Goal: Communication & Community: Participate in discussion

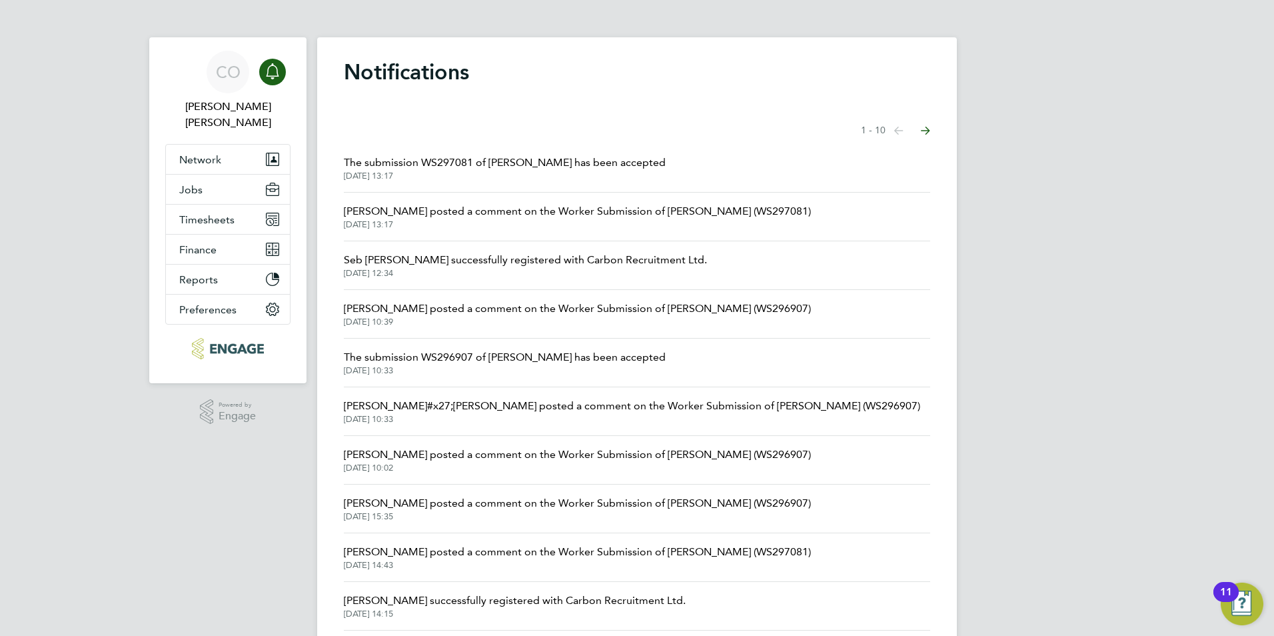
click at [269, 73] on icon "Main navigation" at bounding box center [273, 71] width 16 height 16
click at [272, 76] on icon "Main navigation" at bounding box center [272, 69] width 13 height 13
click at [271, 75] on icon "Main navigation" at bounding box center [273, 71] width 16 height 16
click at [172, 182] on button "Jobs" at bounding box center [228, 189] width 124 height 29
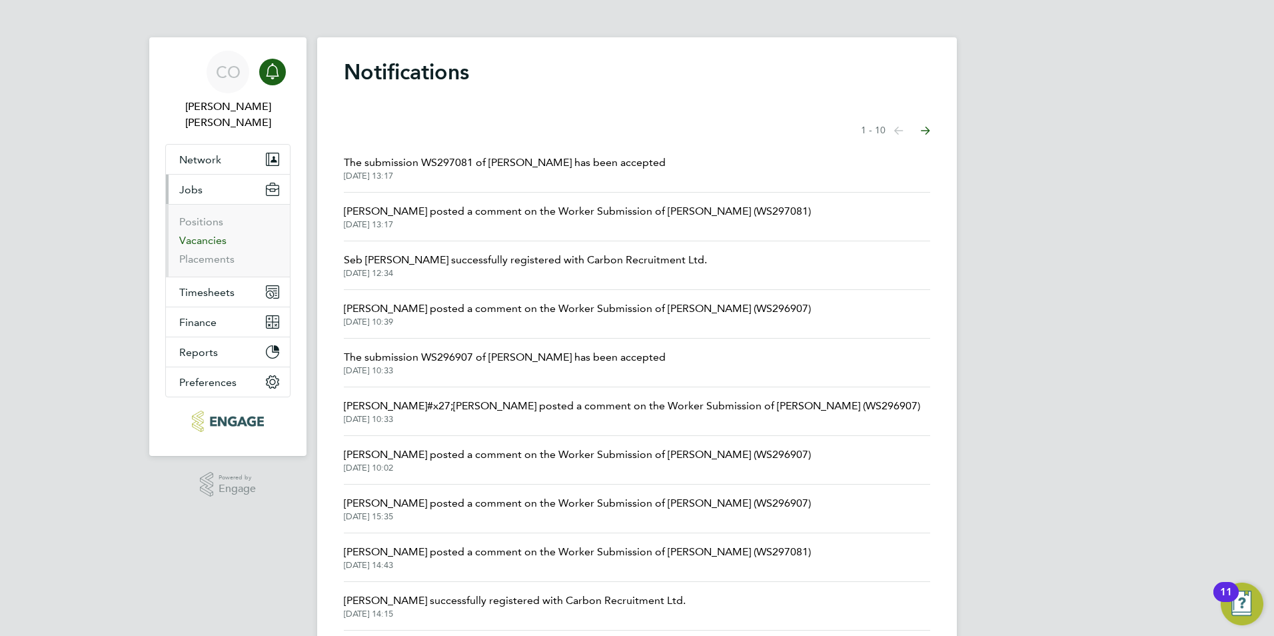
click at [201, 234] on link "Vacancies" at bounding box center [202, 240] width 47 height 13
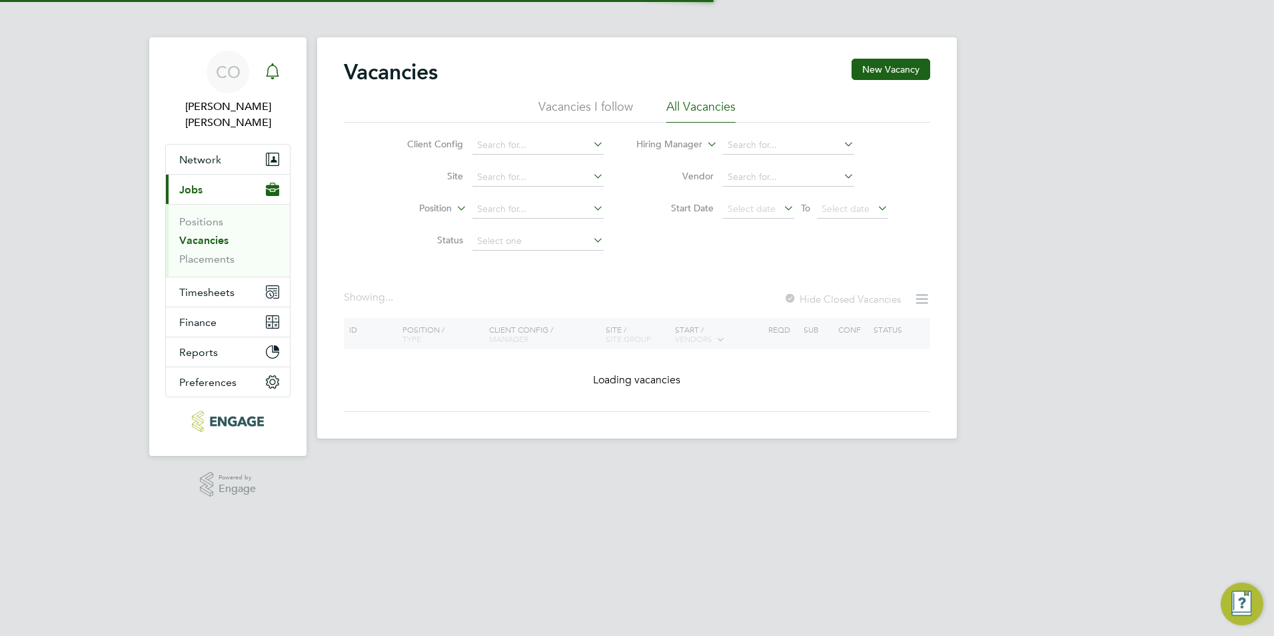
click at [278, 79] on icon "Main navigation" at bounding box center [273, 71] width 16 height 16
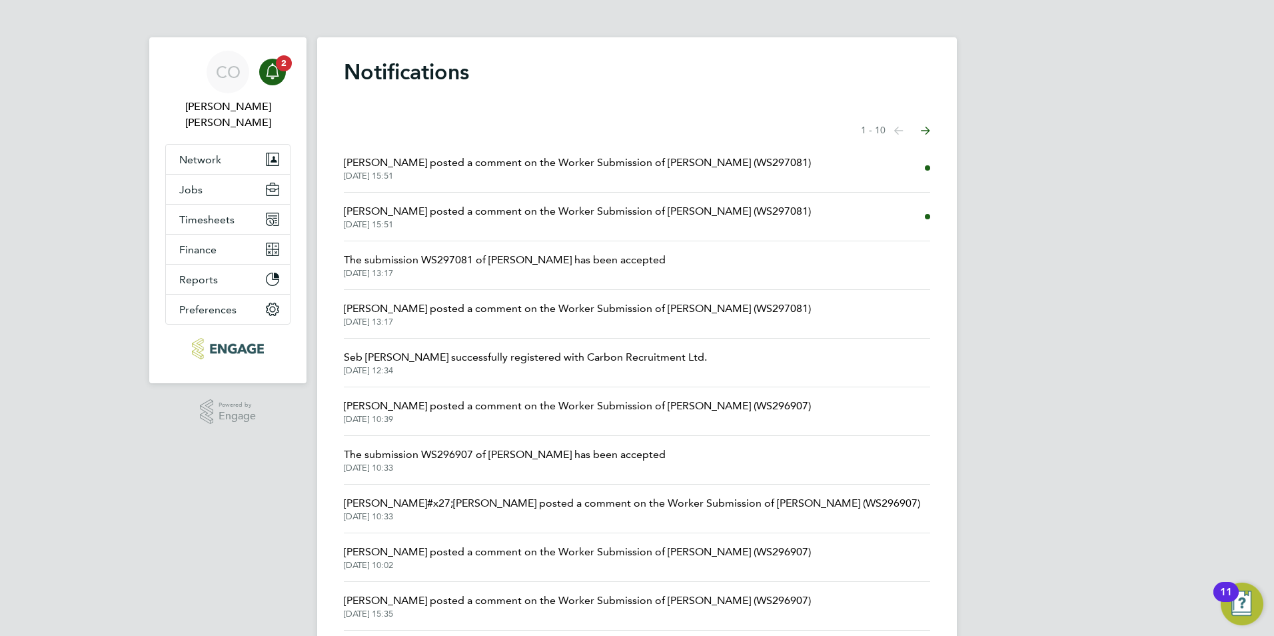
click at [399, 171] on span "[DATE] 15:51" at bounding box center [577, 176] width 467 height 11
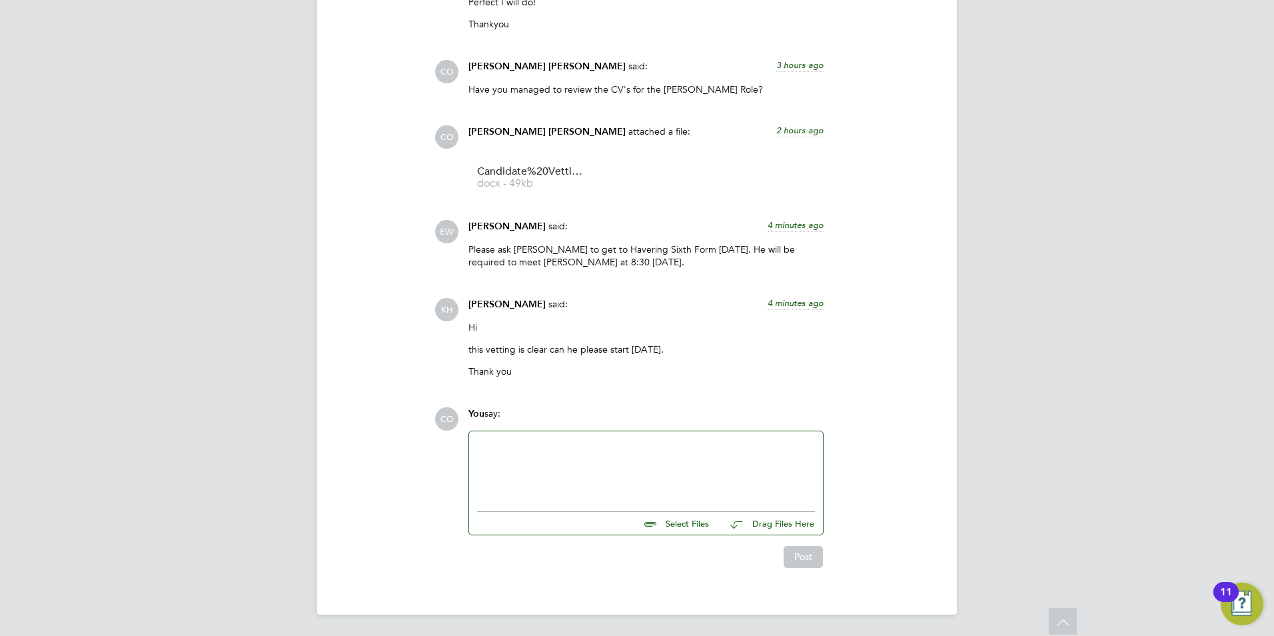
click at [610, 474] on div at bounding box center [646, 467] width 338 height 57
click at [816, 557] on button "Post" at bounding box center [803, 556] width 39 height 21
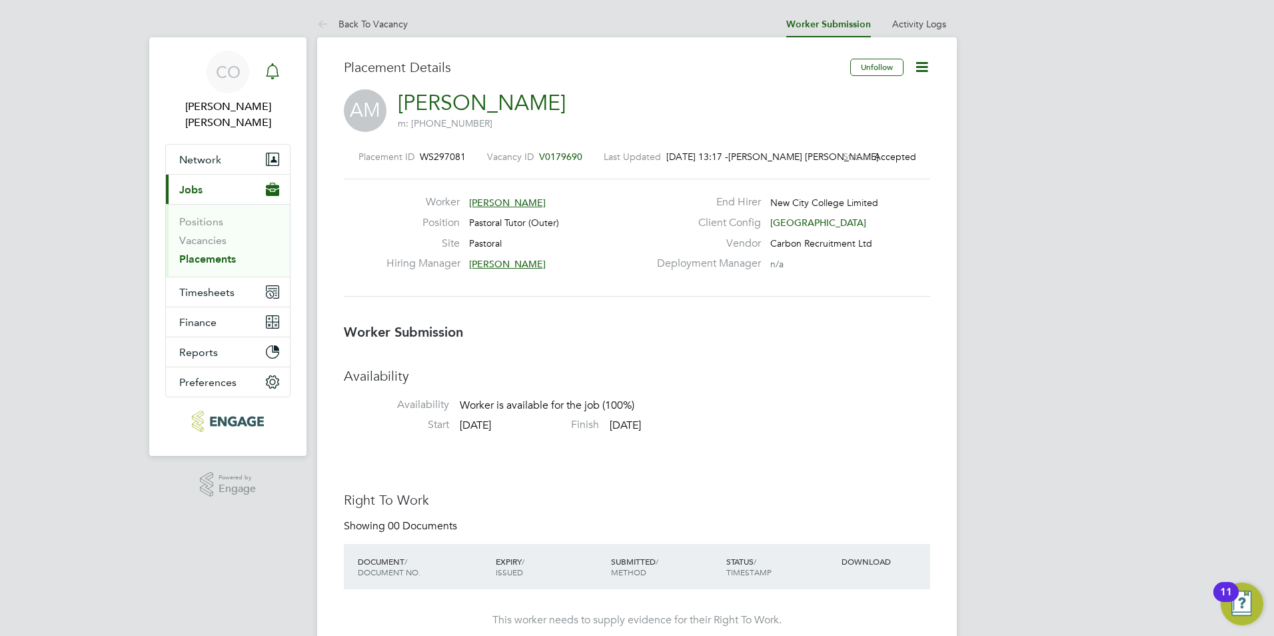
click at [267, 78] on icon "Main navigation" at bounding box center [273, 71] width 16 height 16
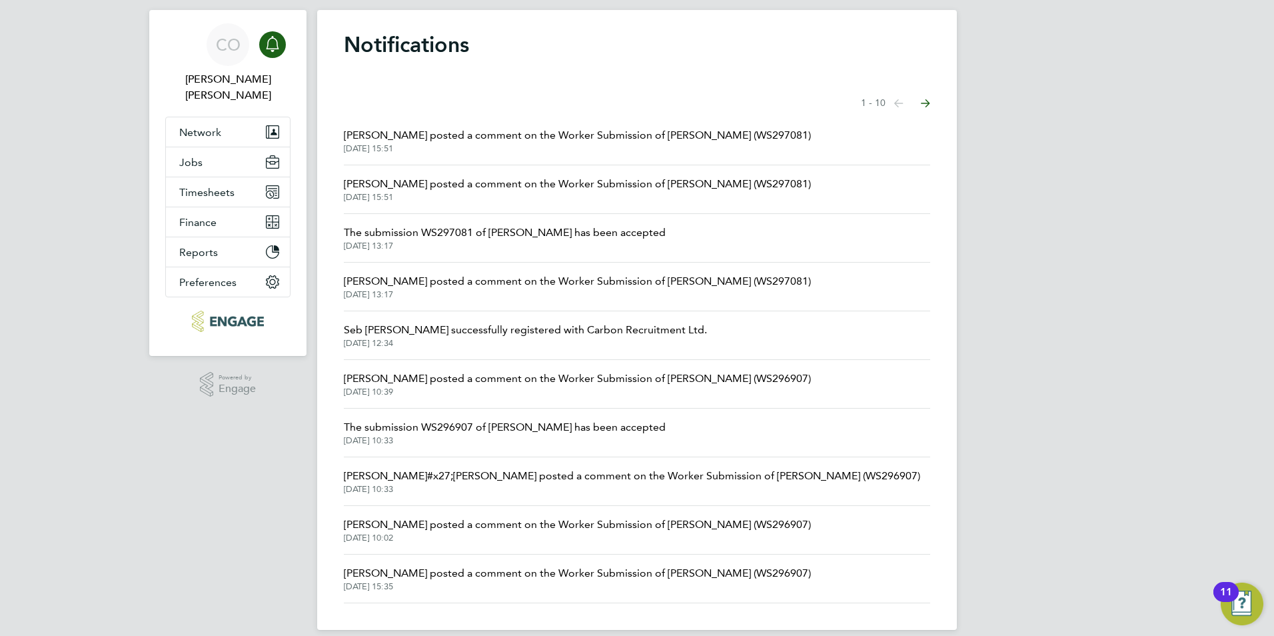
scroll to position [43, 0]
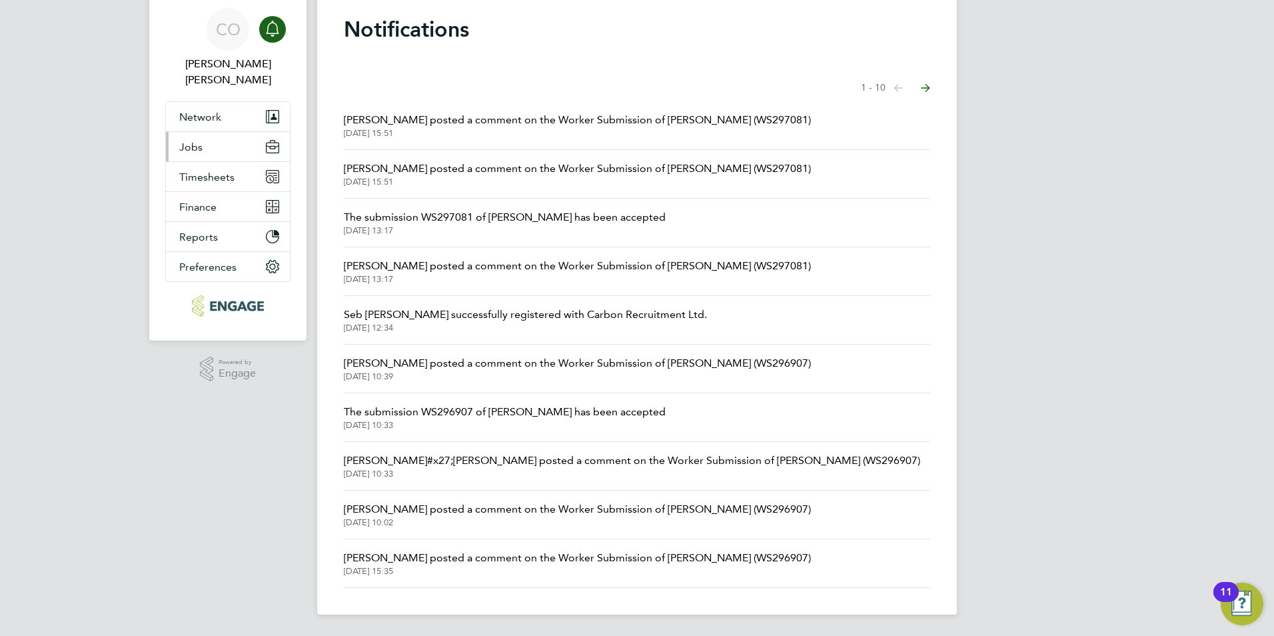
click at [191, 141] on span "Jobs" at bounding box center [190, 147] width 23 height 13
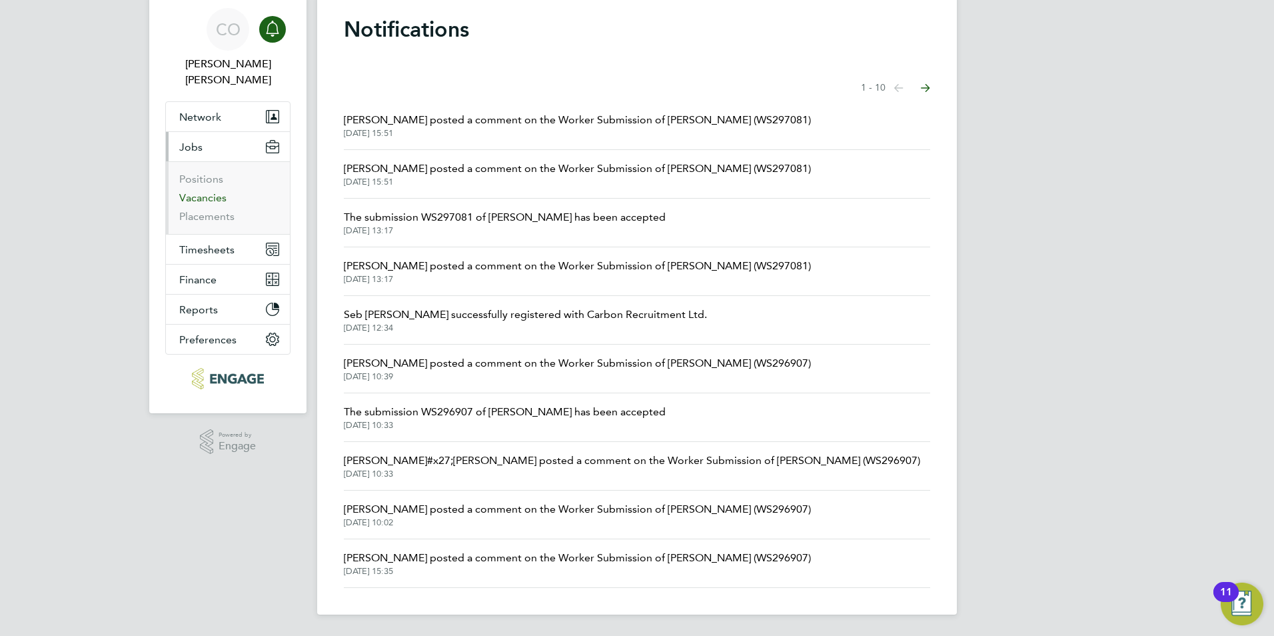
click at [191, 191] on link "Vacancies" at bounding box center [202, 197] width 47 height 13
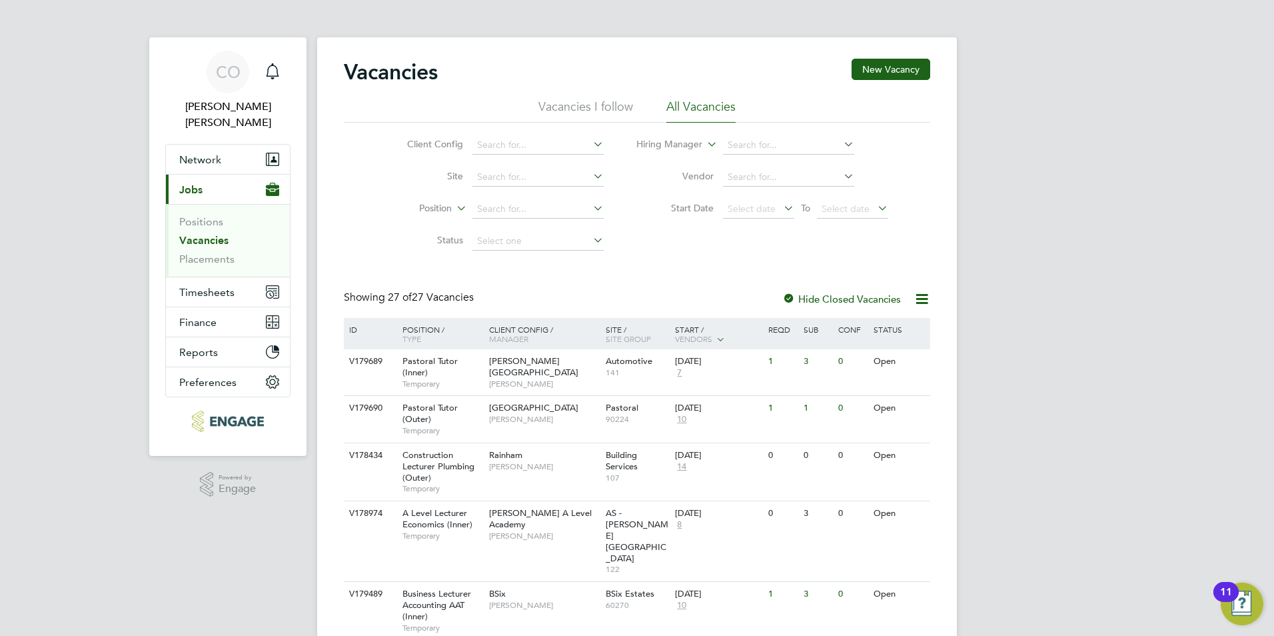
click at [556, 108] on li "Vacancies I follow" at bounding box center [585, 111] width 95 height 24
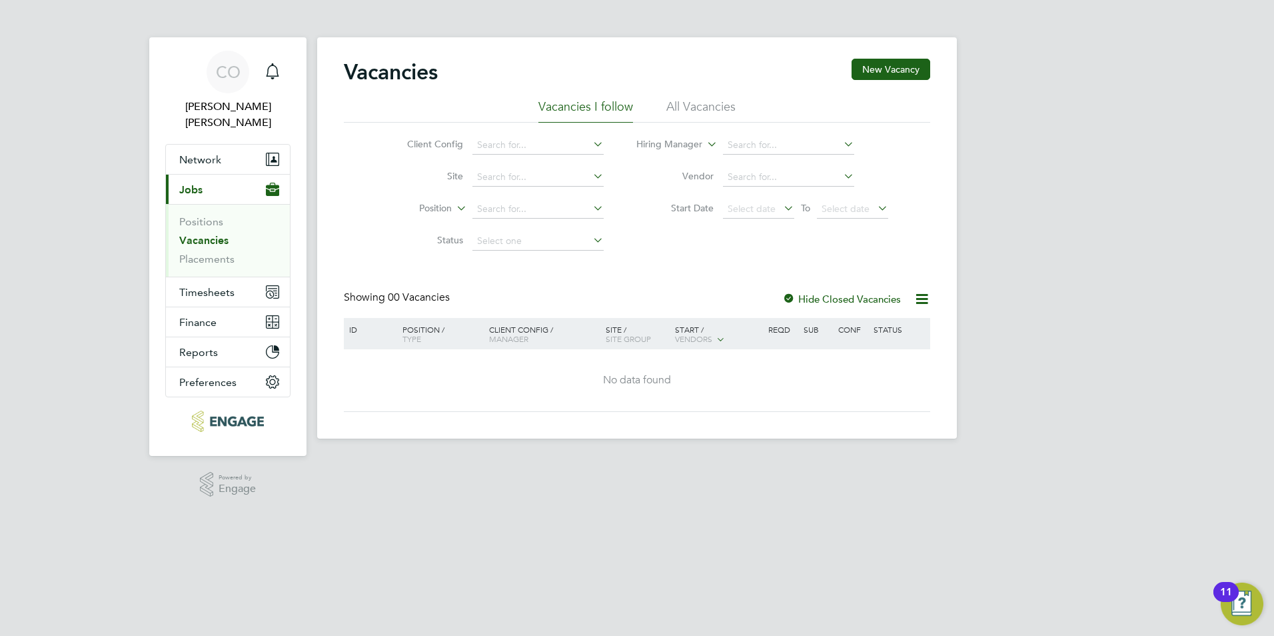
click at [664, 103] on ul "Vacancies I follow All Vacancies" at bounding box center [637, 111] width 586 height 24
click at [680, 105] on li "All Vacancies" at bounding box center [700, 111] width 69 height 24
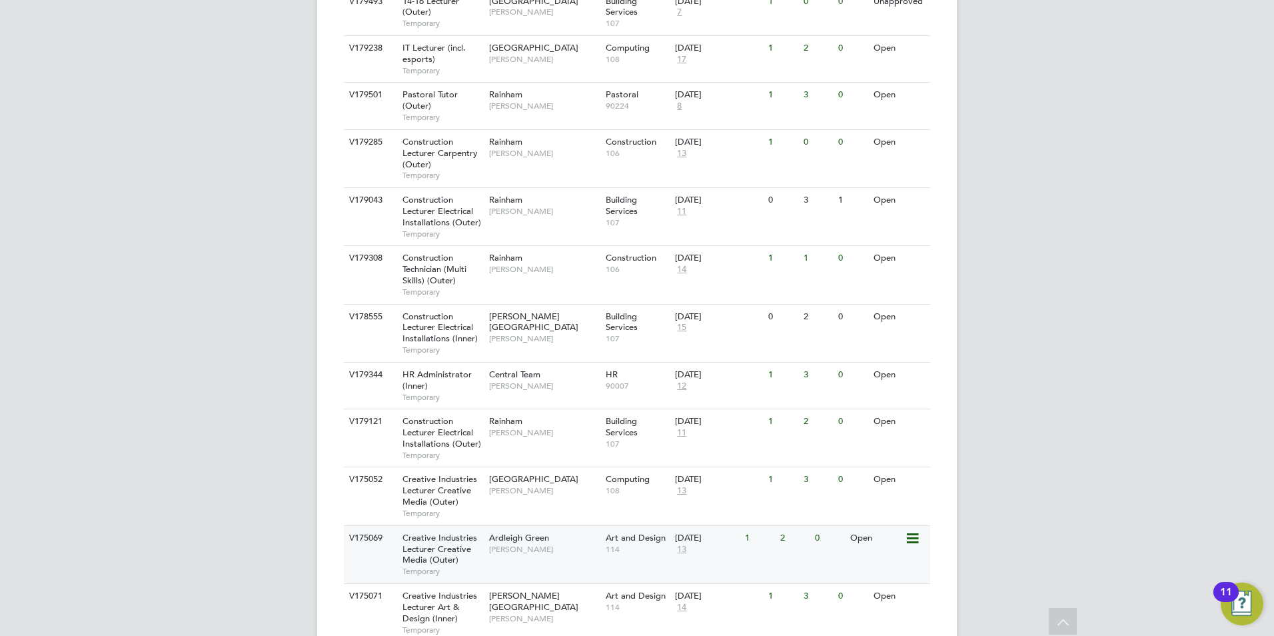
scroll to position [508, 0]
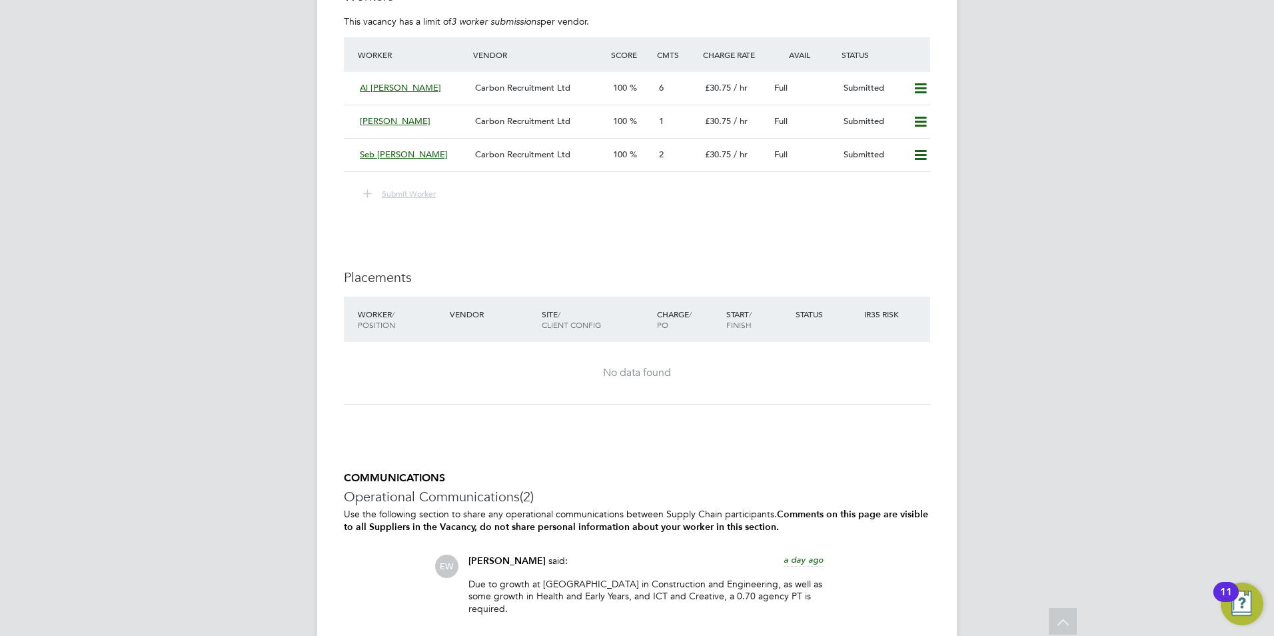
scroll to position [2599, 0]
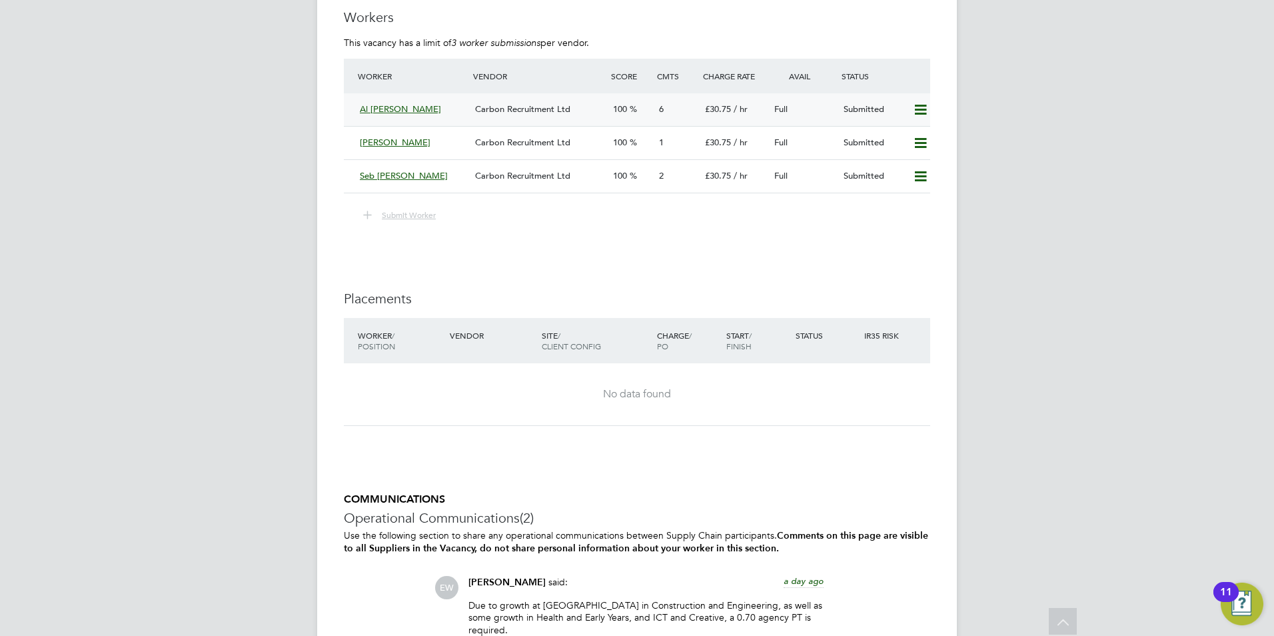
click at [356, 110] on div "Al Muhtasim Billah" at bounding box center [412, 110] width 115 height 22
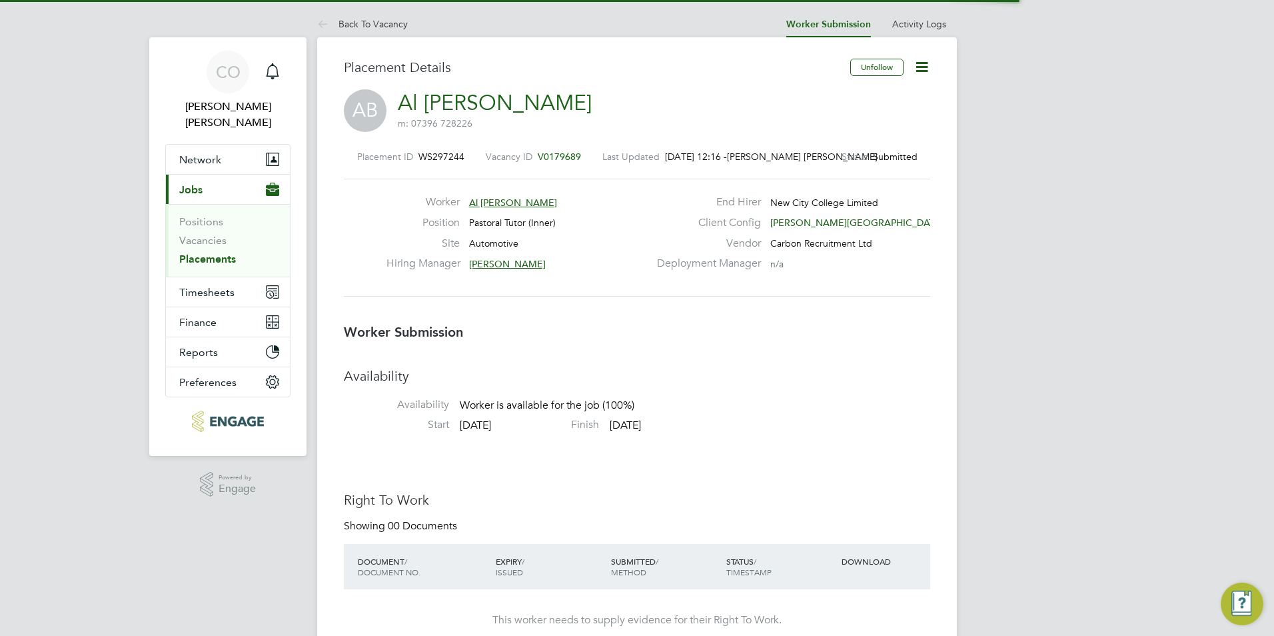
scroll to position [7, 7]
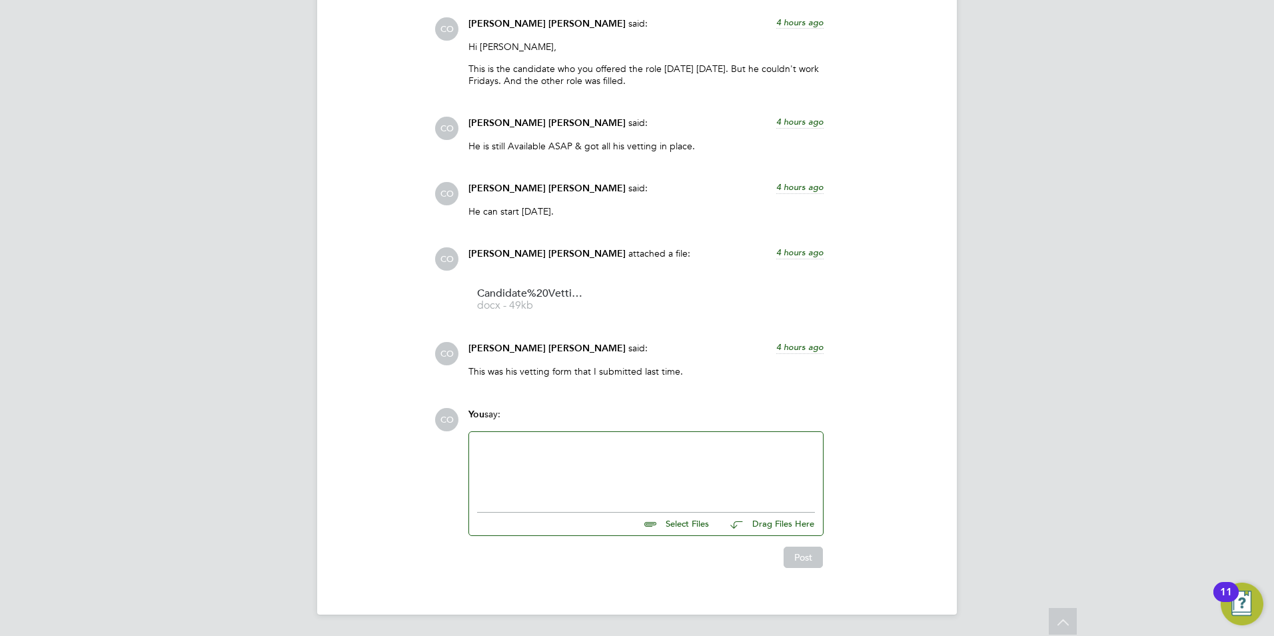
click at [546, 456] on div at bounding box center [646, 468] width 338 height 57
click at [808, 564] on button "Post" at bounding box center [803, 556] width 39 height 21
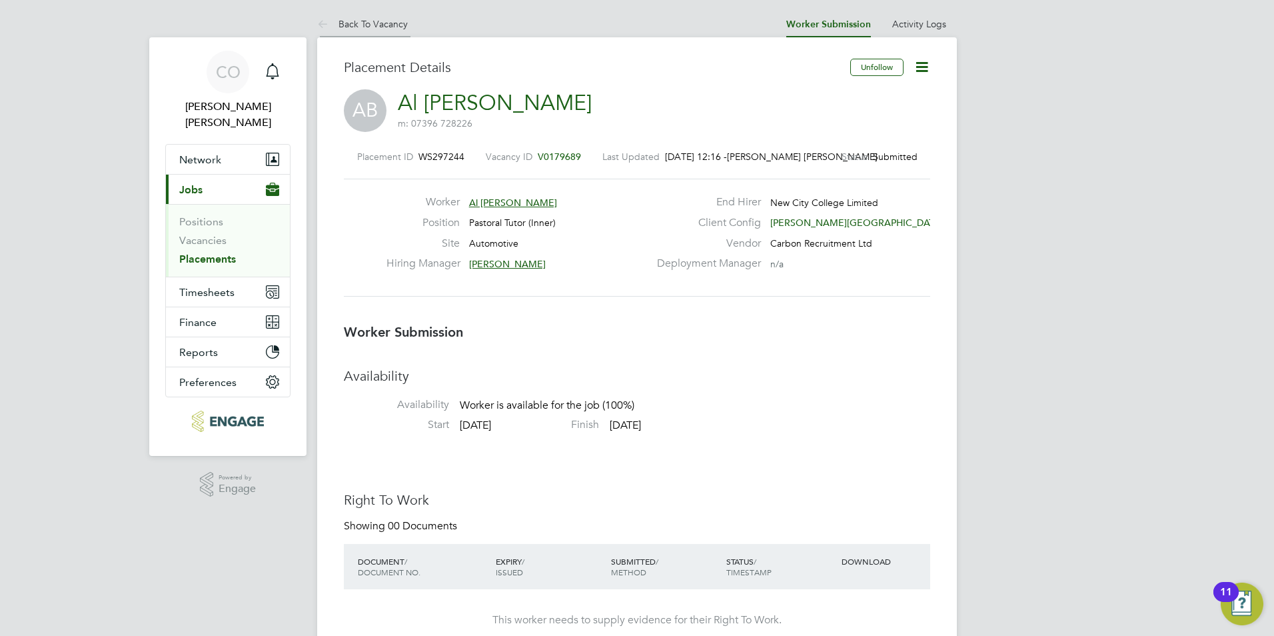
click at [317, 22] on icon at bounding box center [325, 25] width 17 height 17
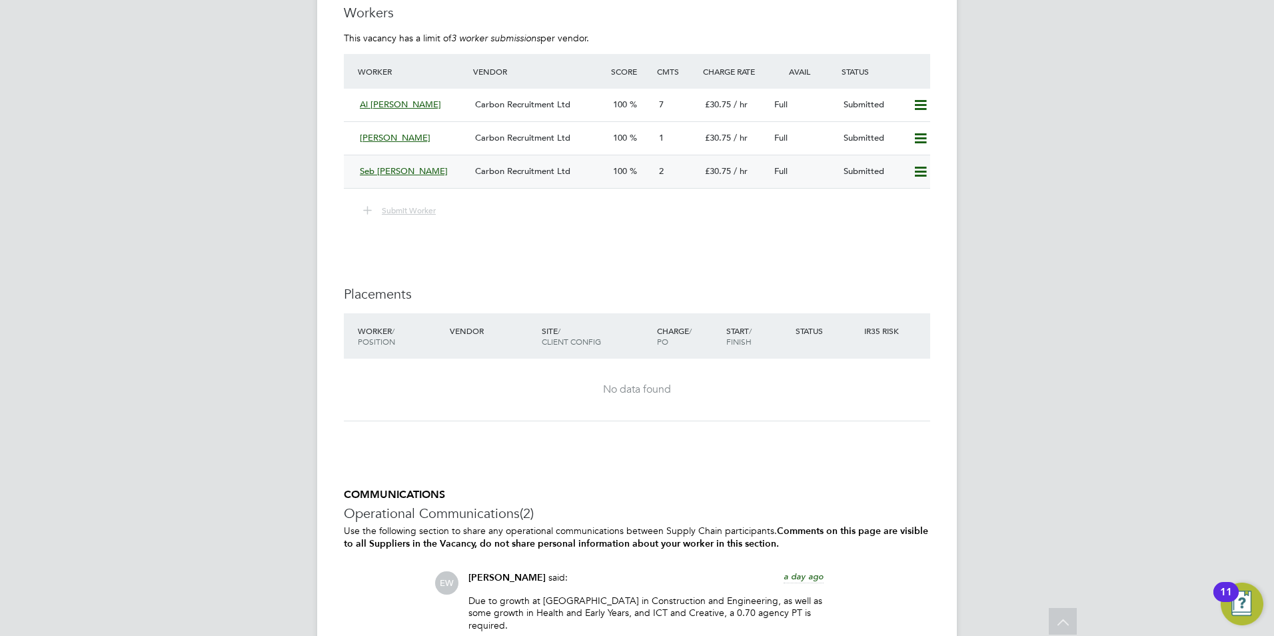
click at [357, 167] on div "Seb Claxton" at bounding box center [412, 172] width 115 height 22
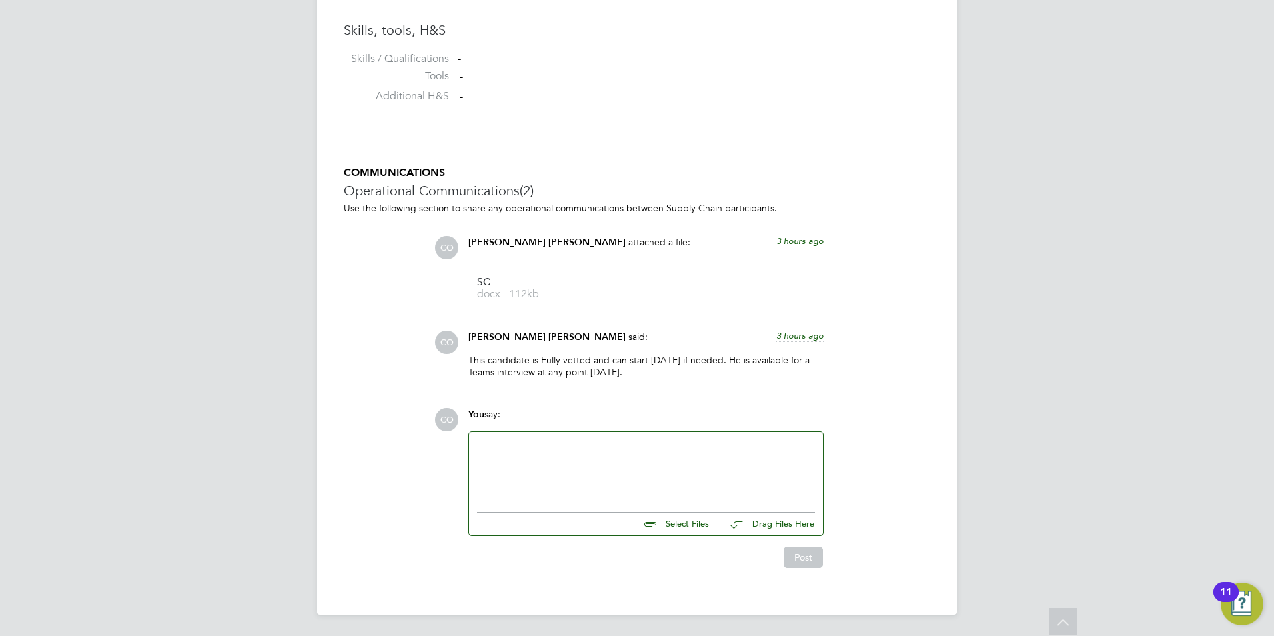
click at [581, 471] on div at bounding box center [646, 468] width 338 height 57
click at [793, 551] on button "Post" at bounding box center [803, 556] width 39 height 21
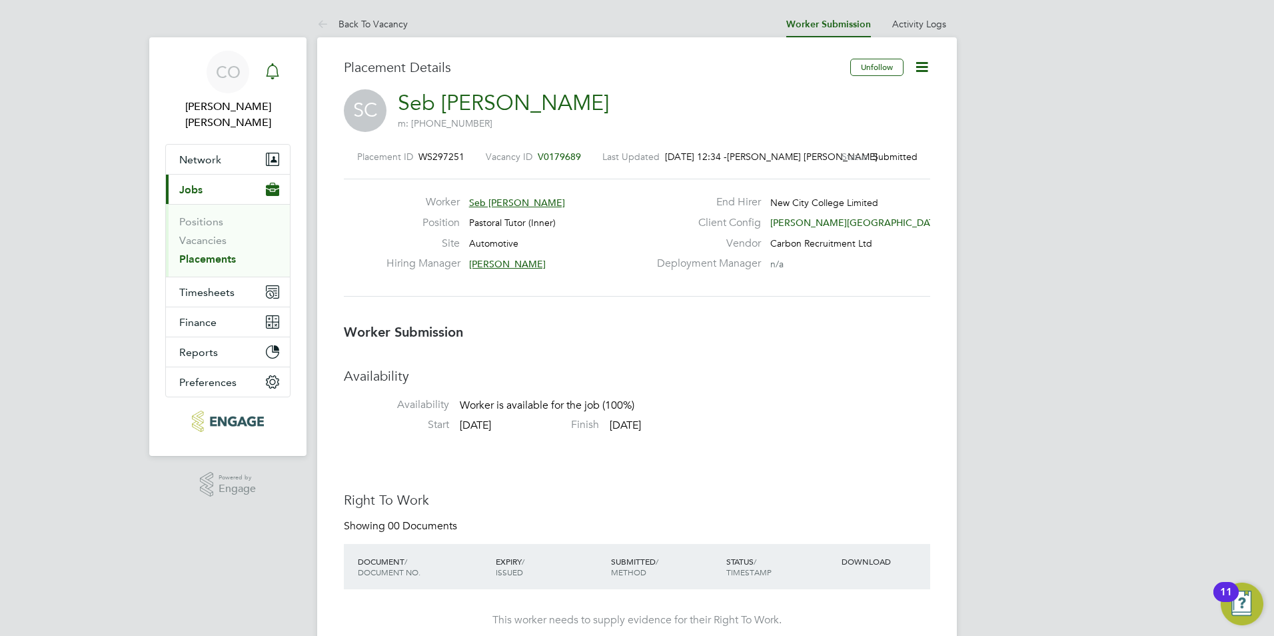
click at [281, 73] on div "Main navigation" at bounding box center [272, 72] width 27 height 27
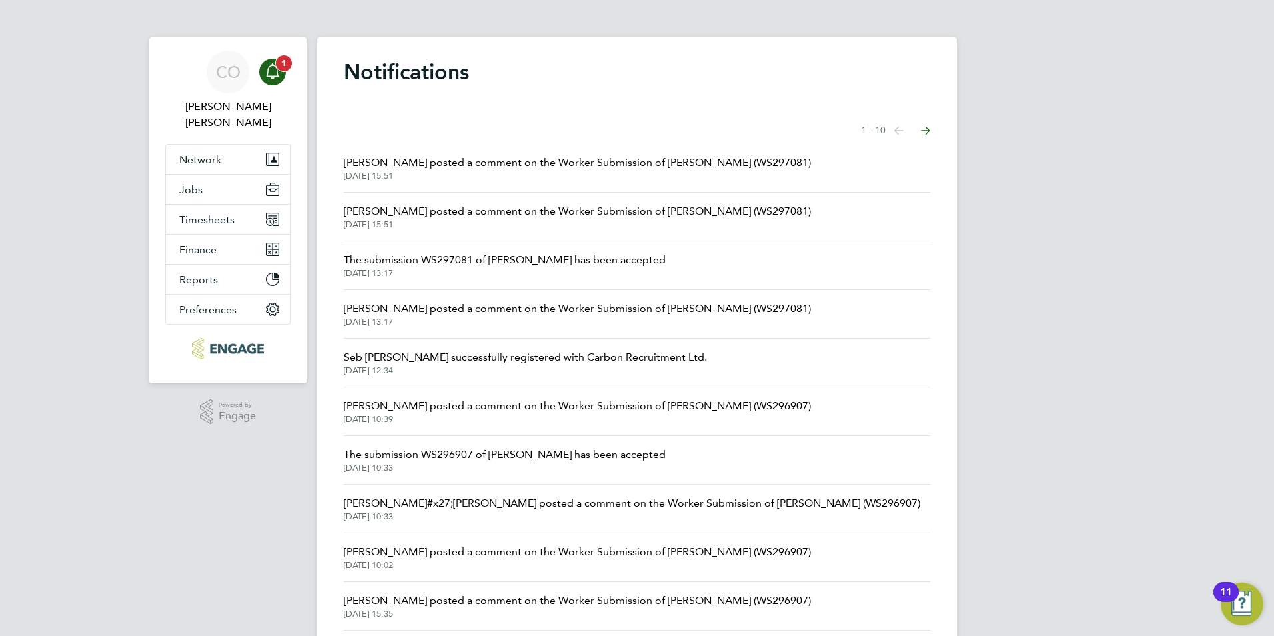
drag, startPoint x: 604, startPoint y: 415, endPoint x: 261, endPoint y: 67, distance: 488.6
click at [261, 67] on div "Main navigation" at bounding box center [272, 72] width 27 height 27
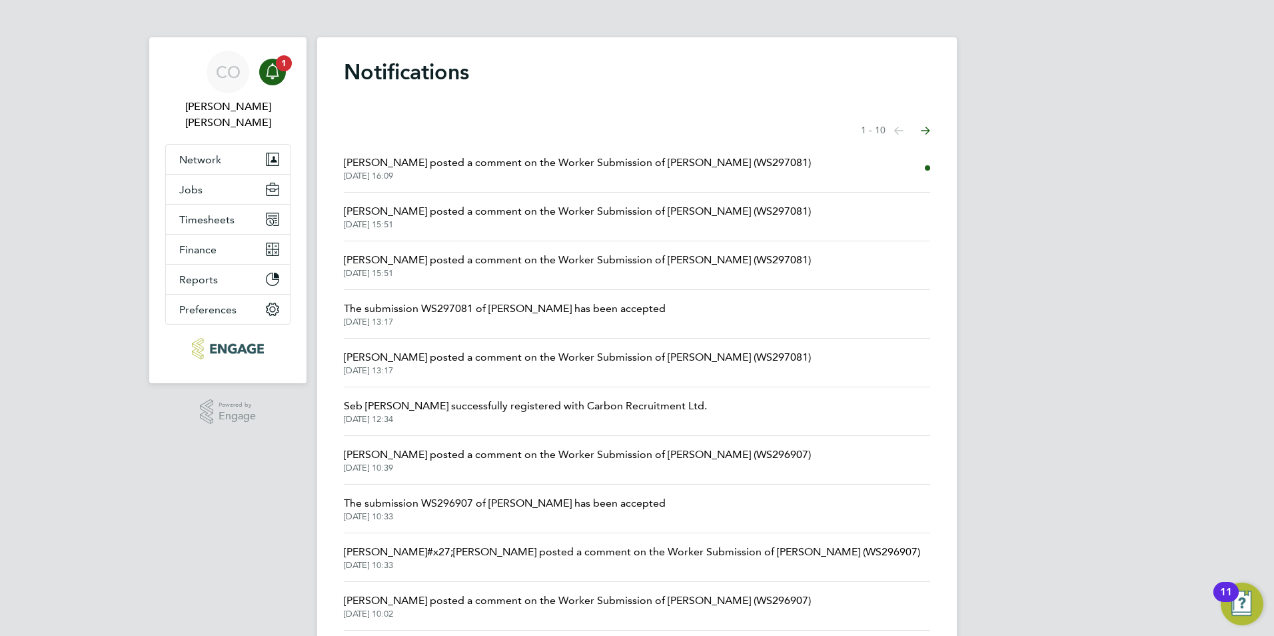
click at [458, 165] on span "[PERSON_NAME] posted a comment on the Worker Submission of [PERSON_NAME] (WS297…" at bounding box center [577, 163] width 467 height 16
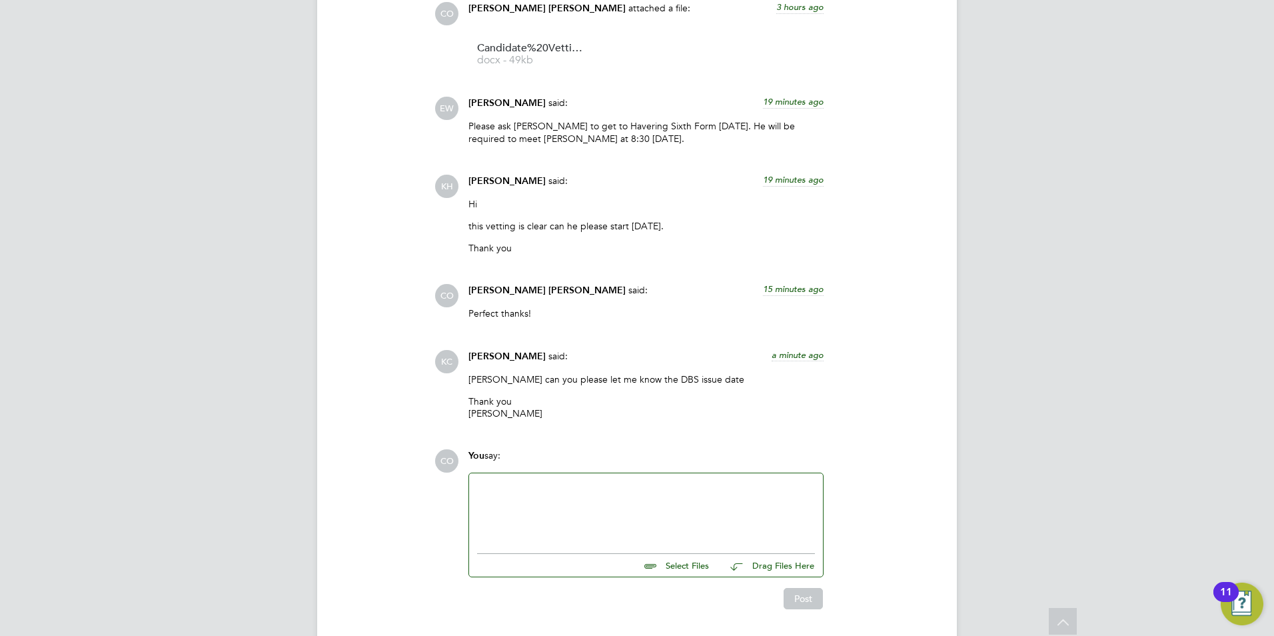
scroll to position [2548, 0]
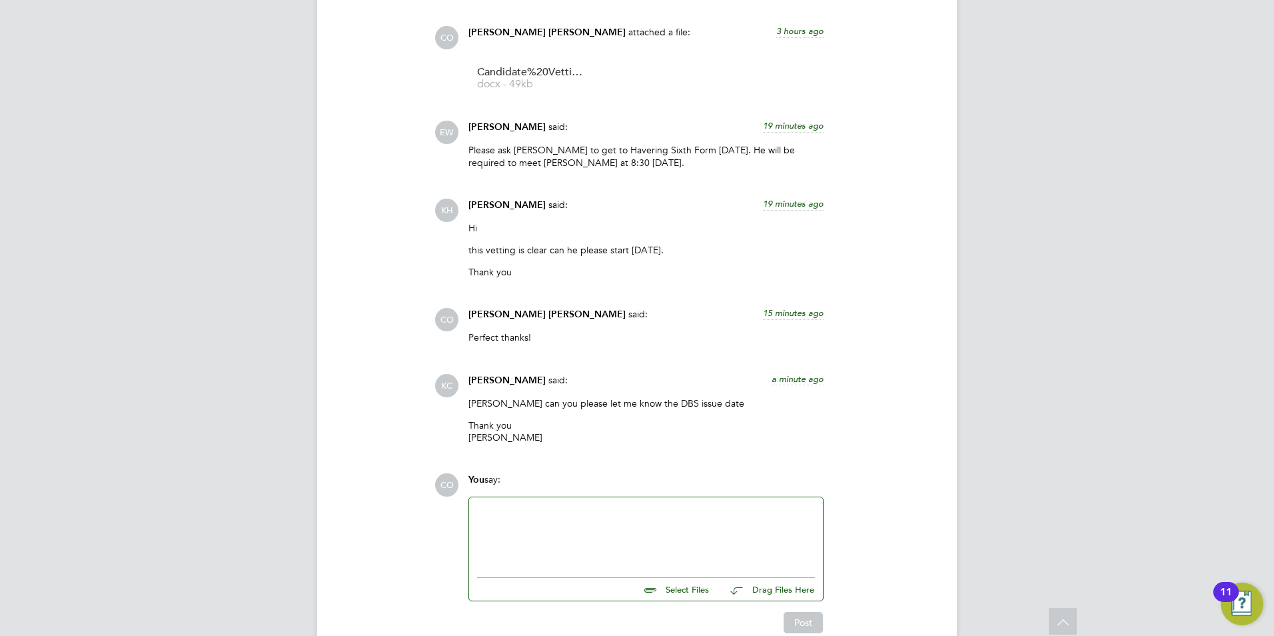
click at [575, 521] on div at bounding box center [646, 533] width 338 height 57
click at [670, 590] on input "file" at bounding box center [715, 587] width 200 height 19
click at [676, 591] on input "file" at bounding box center [715, 587] width 200 height 19
type input "C:\fakepath\Screenshot 2025-09-03 161503.png"
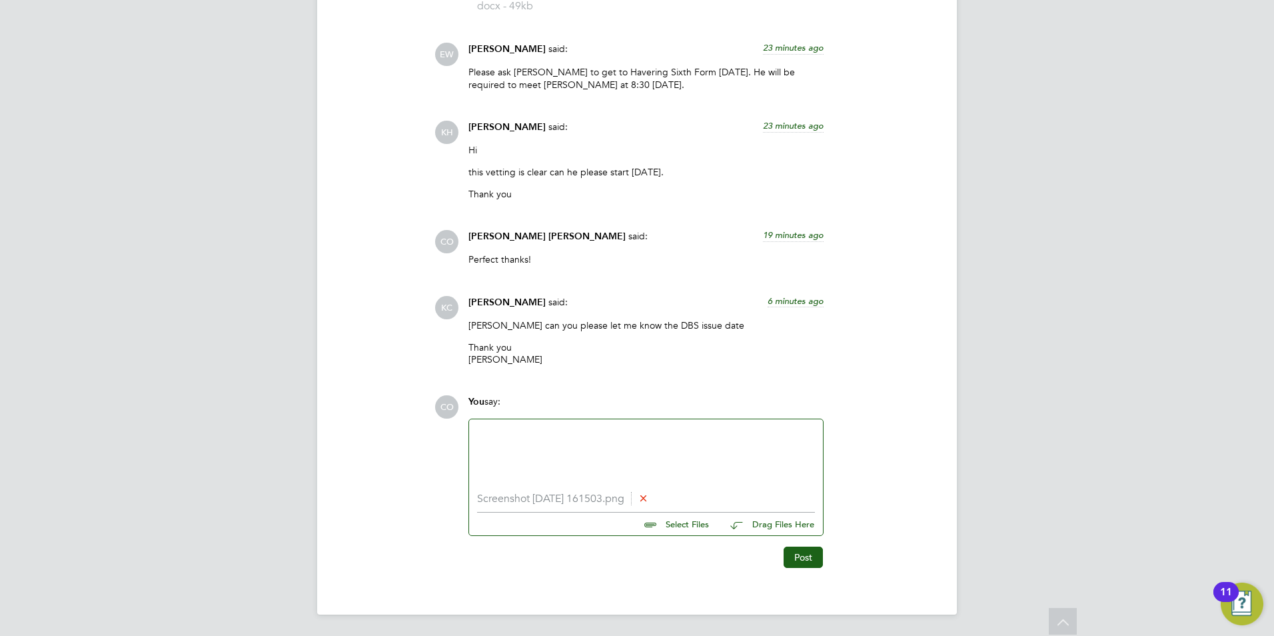
scroll to position [2627, 0]
click at [786, 555] on button "Post" at bounding box center [803, 556] width 39 height 21
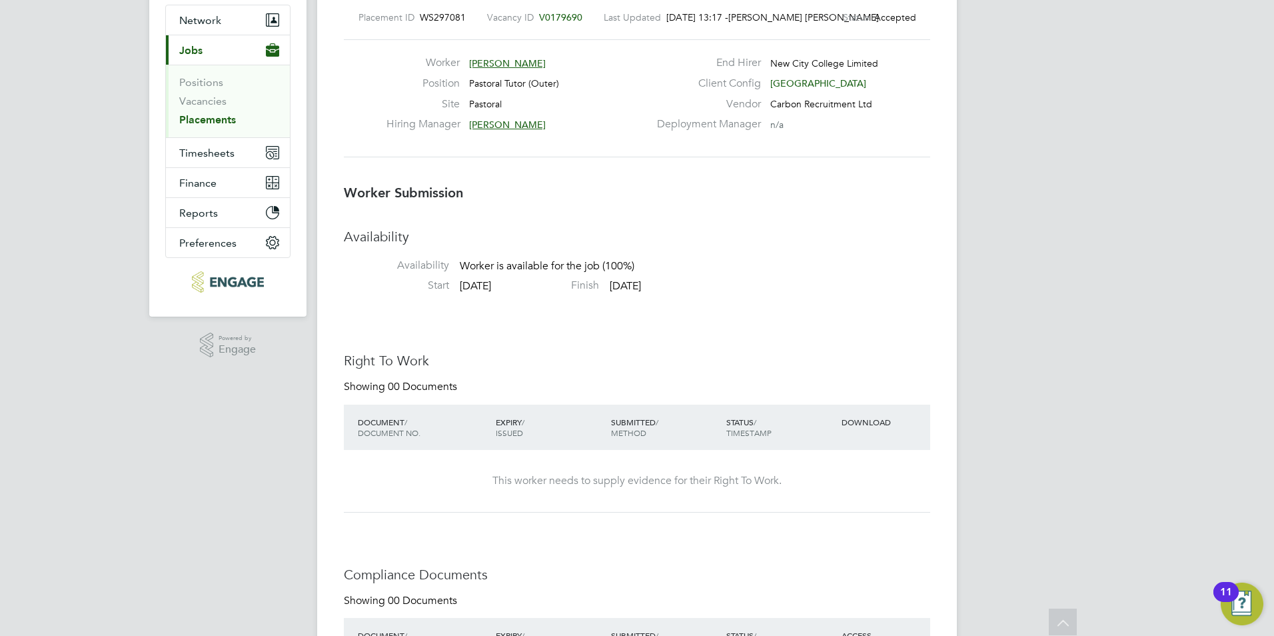
scroll to position [0, 0]
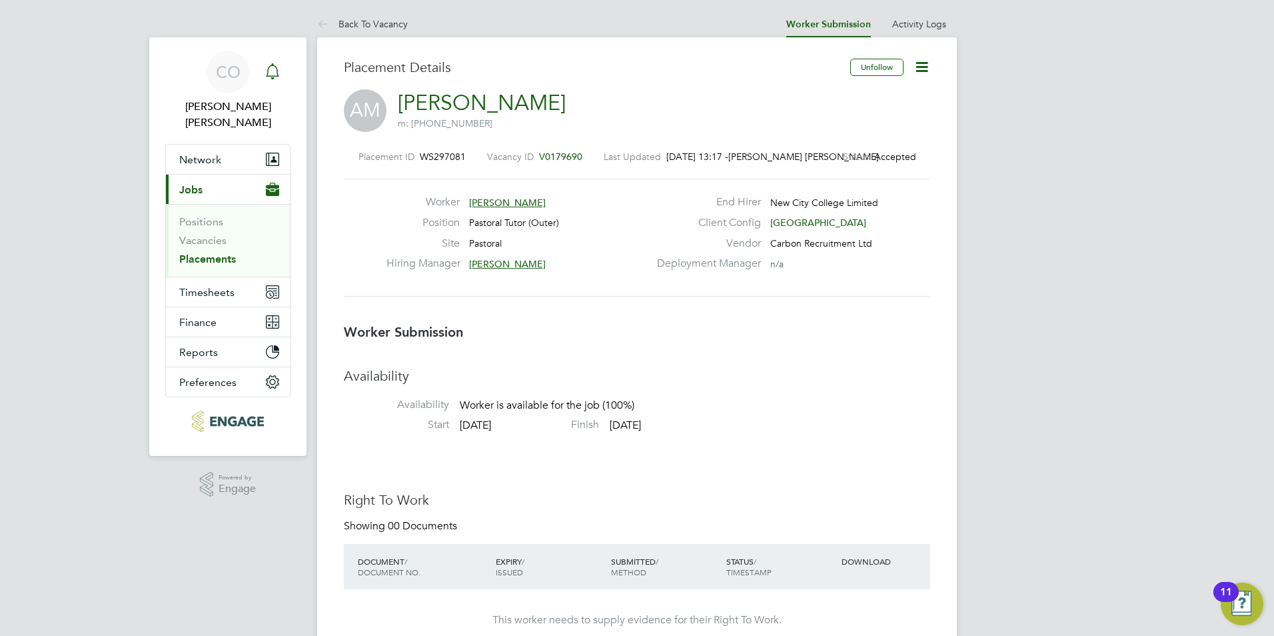
click at [275, 78] on icon "Main navigation" at bounding box center [273, 71] width 16 height 16
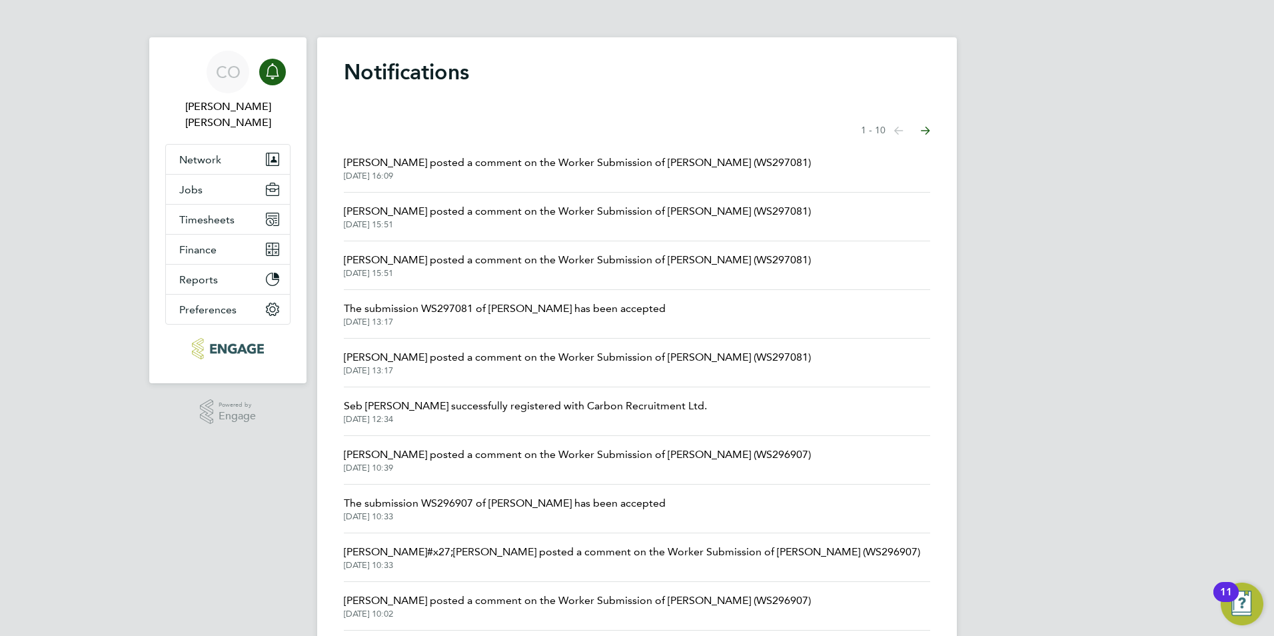
click at [502, 181] on span "03 Sep 2025, 16:09" at bounding box center [577, 176] width 467 height 11
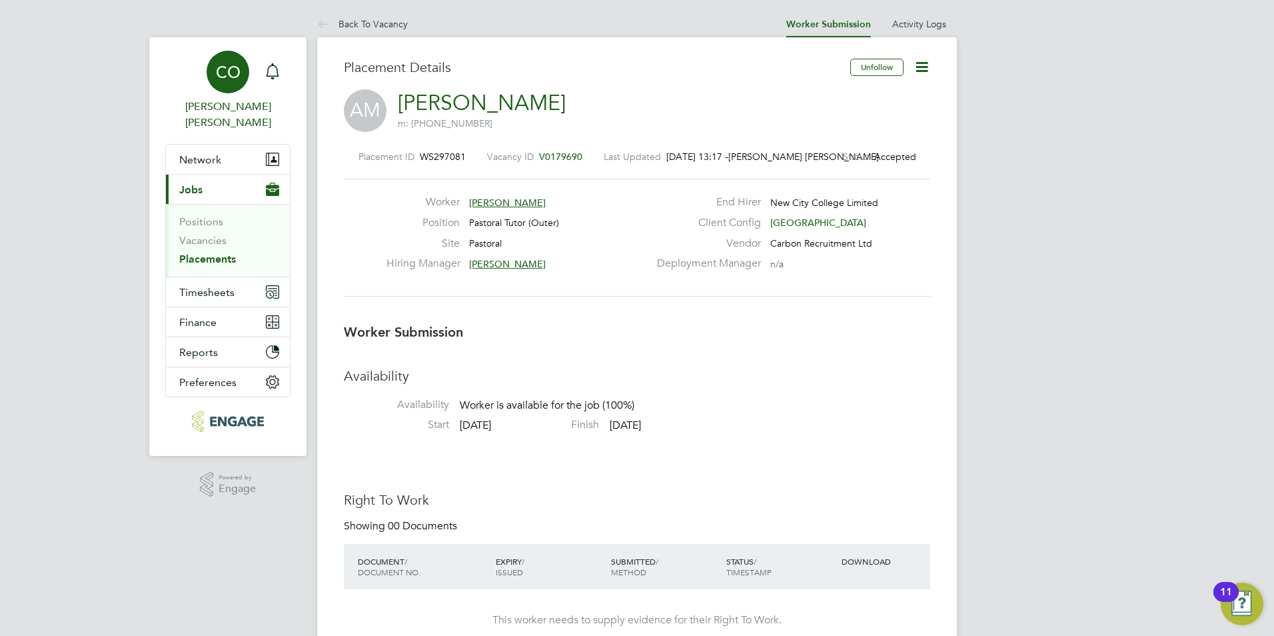
click at [286, 73] on link "CO Connor O'sullivan" at bounding box center [227, 91] width 125 height 80
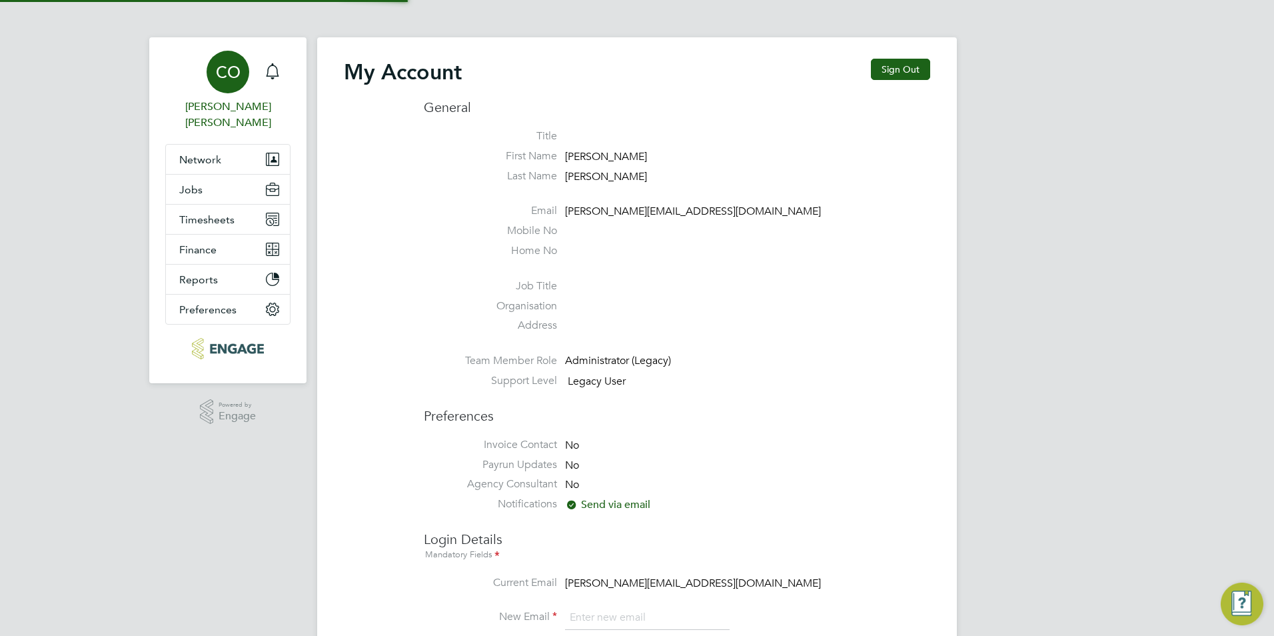
type input "connor@carbonrecruitment.co.uk"
click at [277, 71] on icon "Main navigation" at bounding box center [273, 71] width 16 height 16
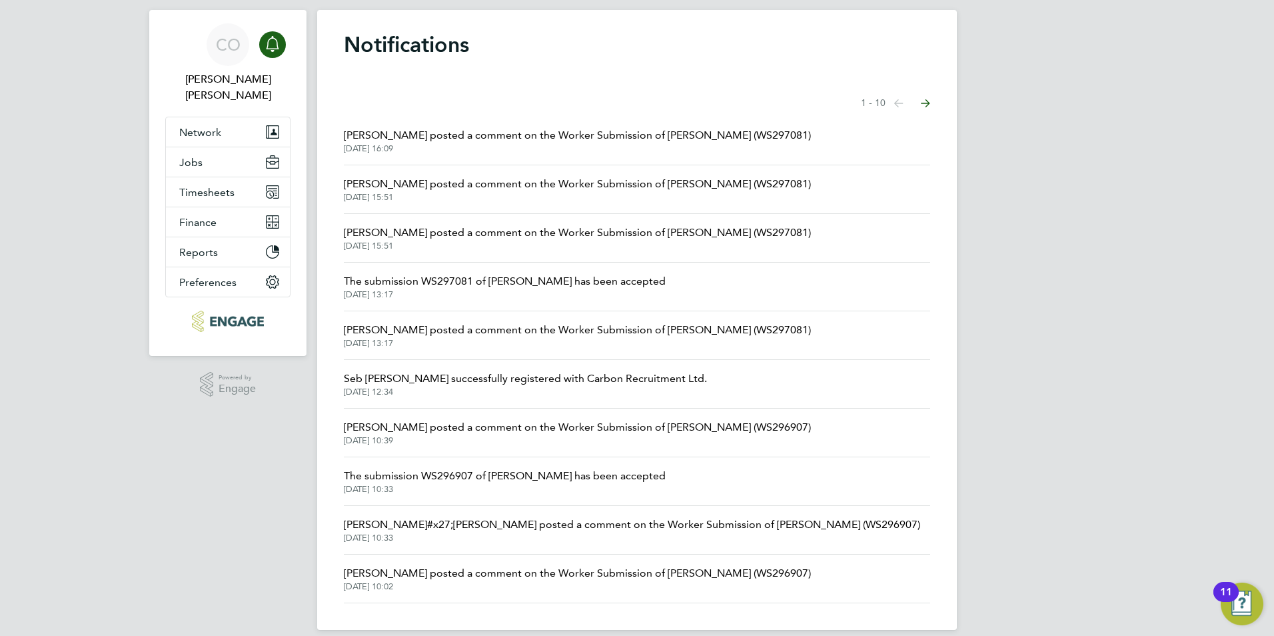
scroll to position [43, 0]
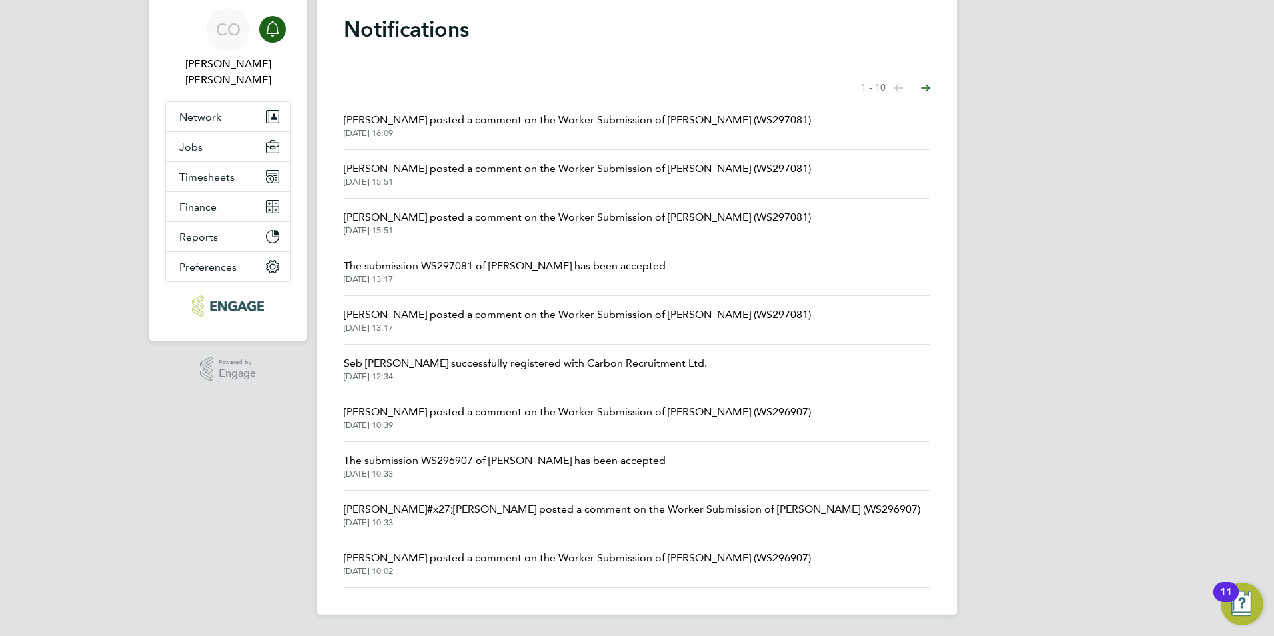
click at [416, 472] on span "[DATE] 10:33" at bounding box center [505, 473] width 322 height 11
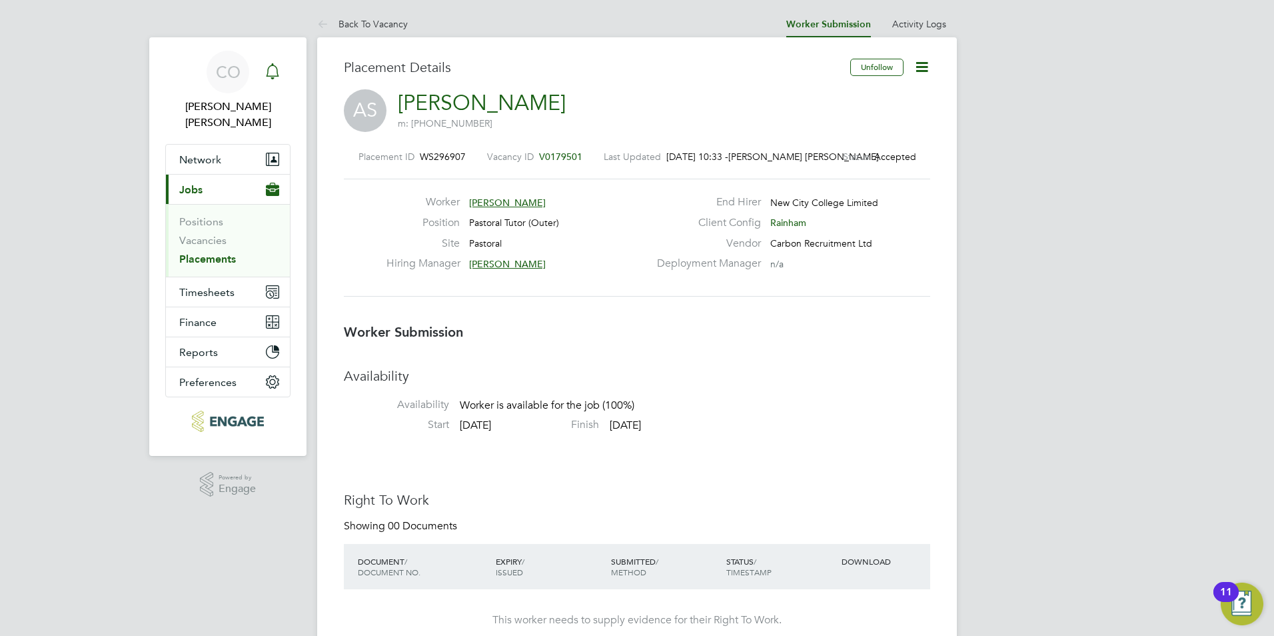
click at [282, 74] on div "Main navigation" at bounding box center [272, 72] width 27 height 27
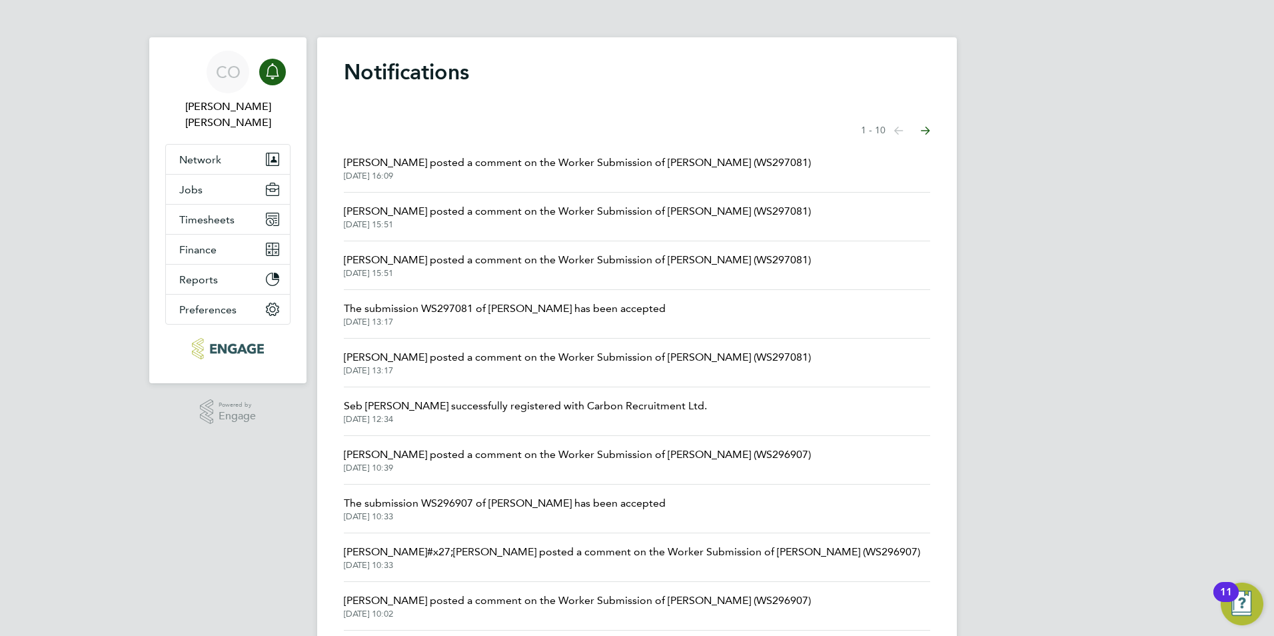
click at [679, 158] on span "[PERSON_NAME] posted a comment on the Worker Submission of [PERSON_NAME] (WS297…" at bounding box center [577, 163] width 467 height 16
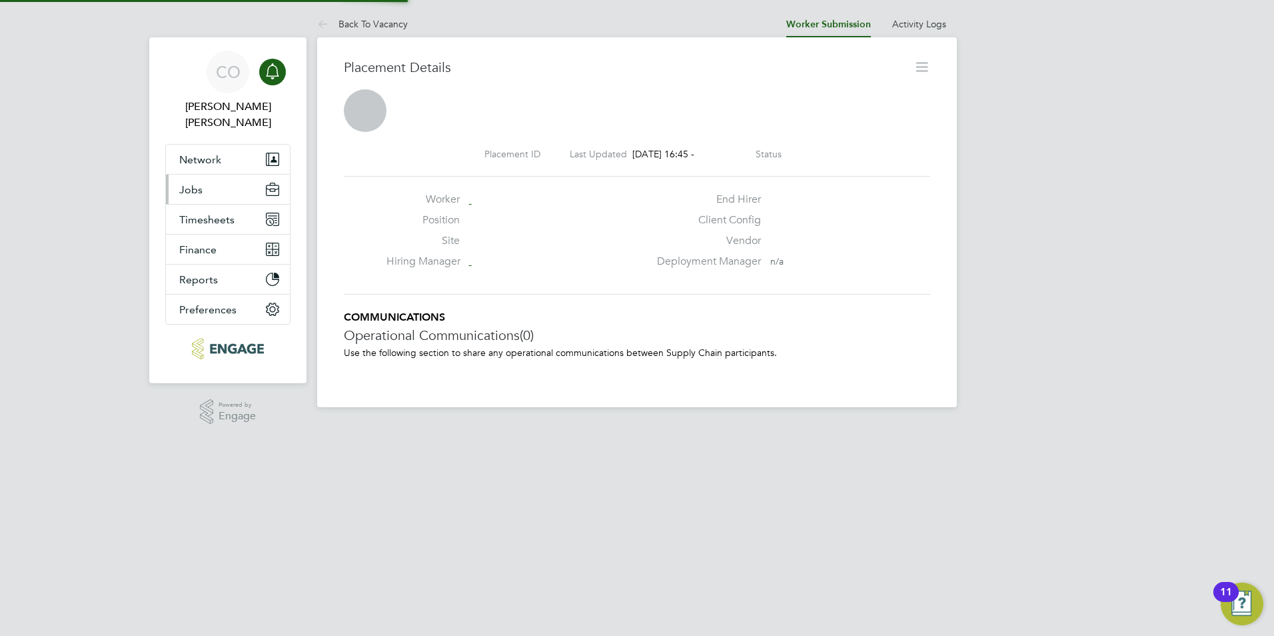
scroll to position [21, 263]
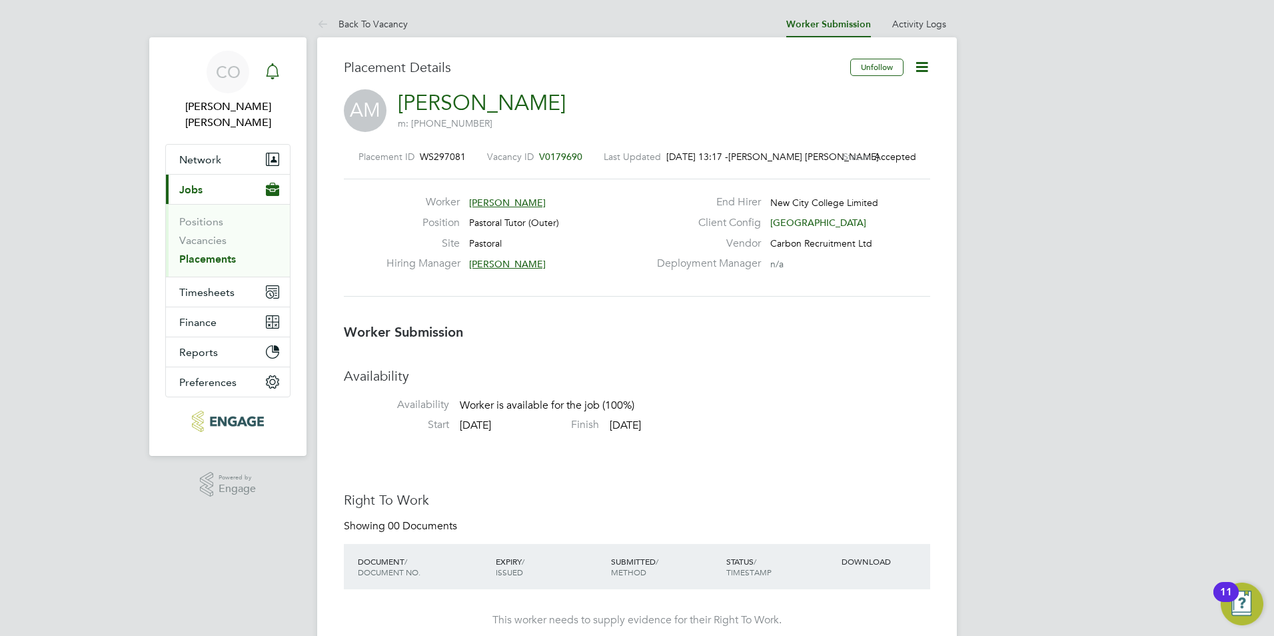
click at [267, 62] on div "Main navigation" at bounding box center [272, 72] width 27 height 27
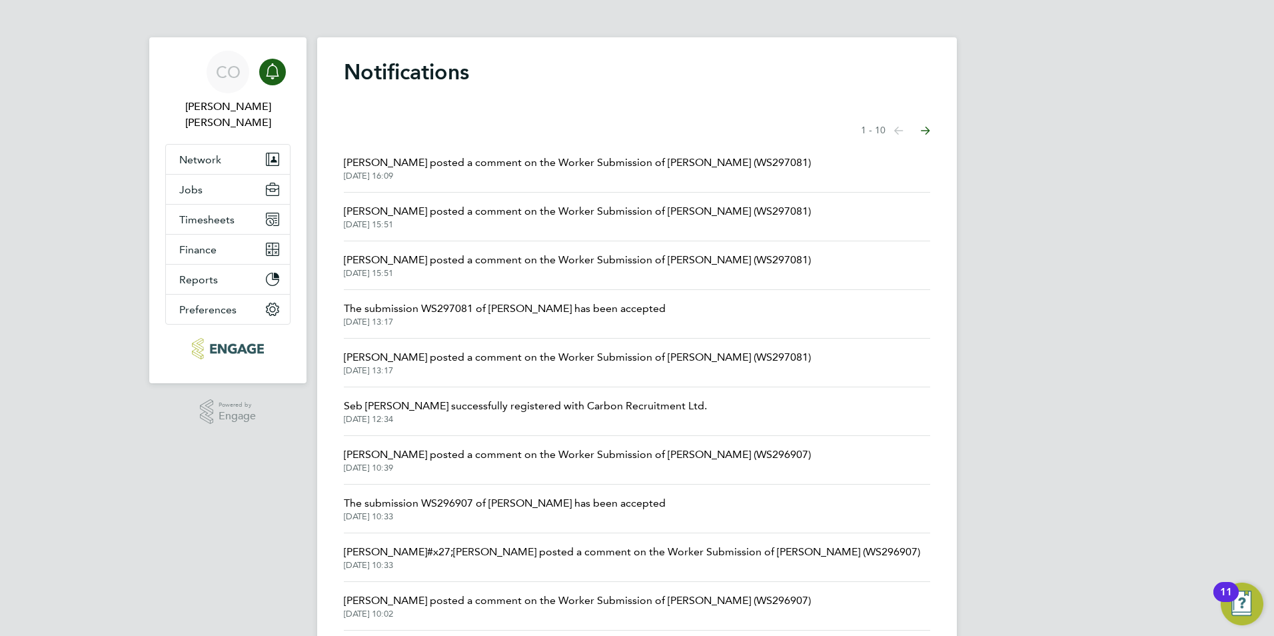
click at [616, 173] on span "[DATE] 16:09" at bounding box center [577, 176] width 467 height 11
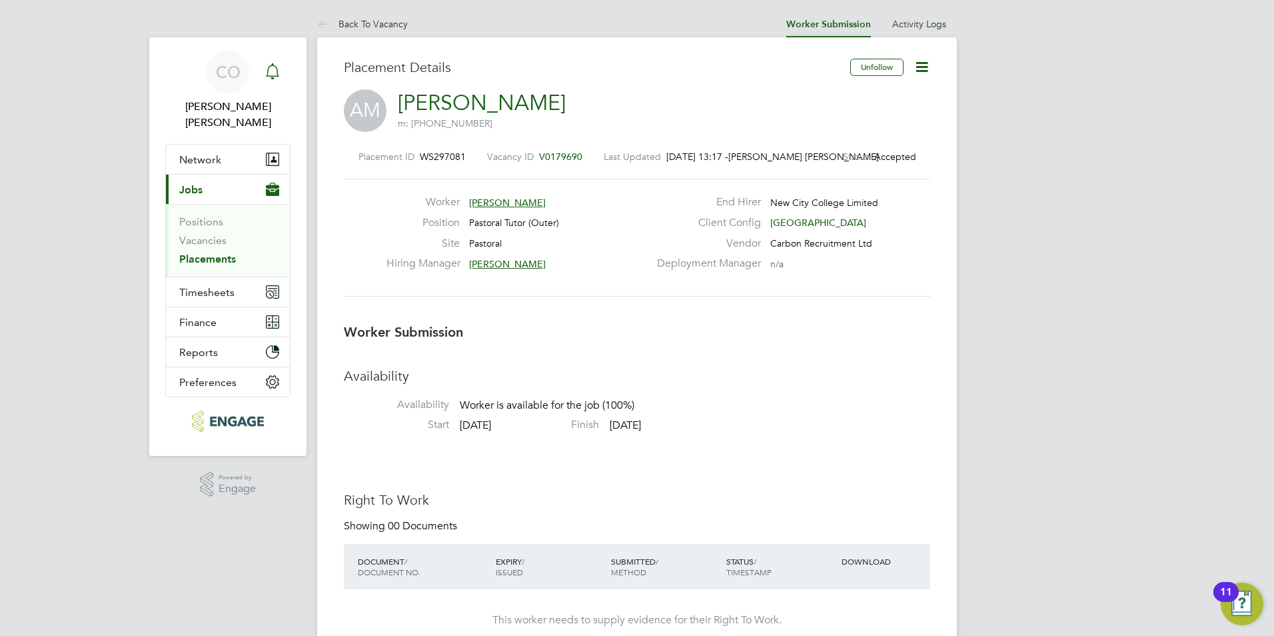
click at [285, 79] on div "Main navigation" at bounding box center [272, 72] width 27 height 27
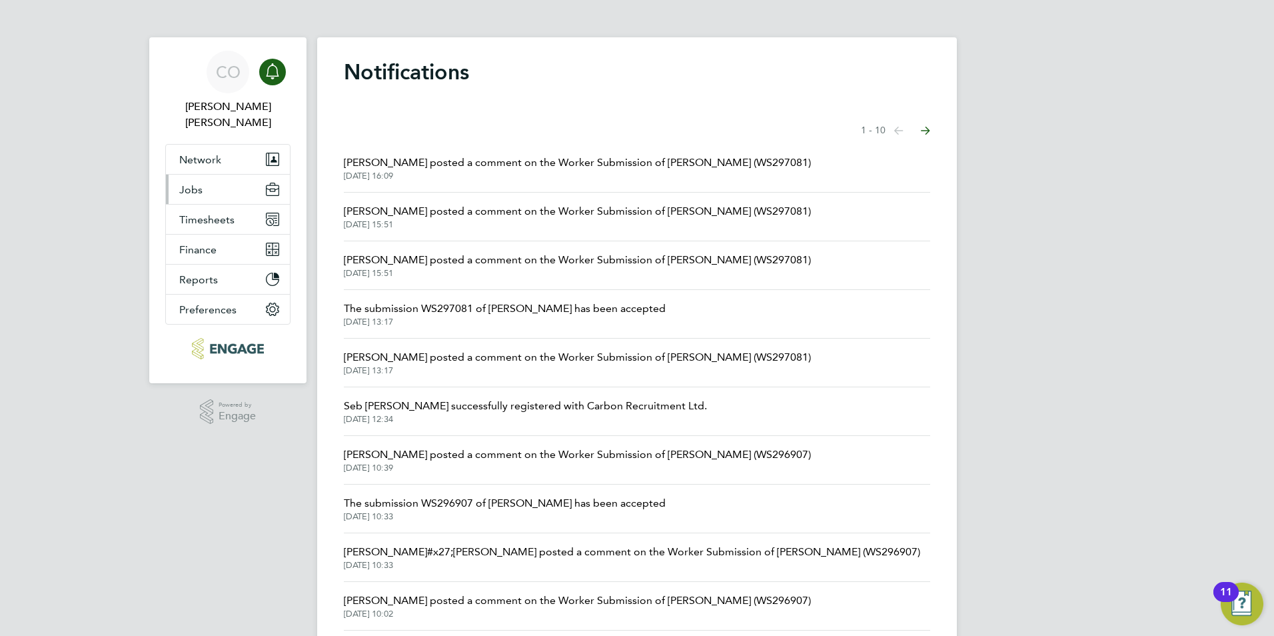
click at [179, 183] on span "Jobs" at bounding box center [190, 189] width 23 height 13
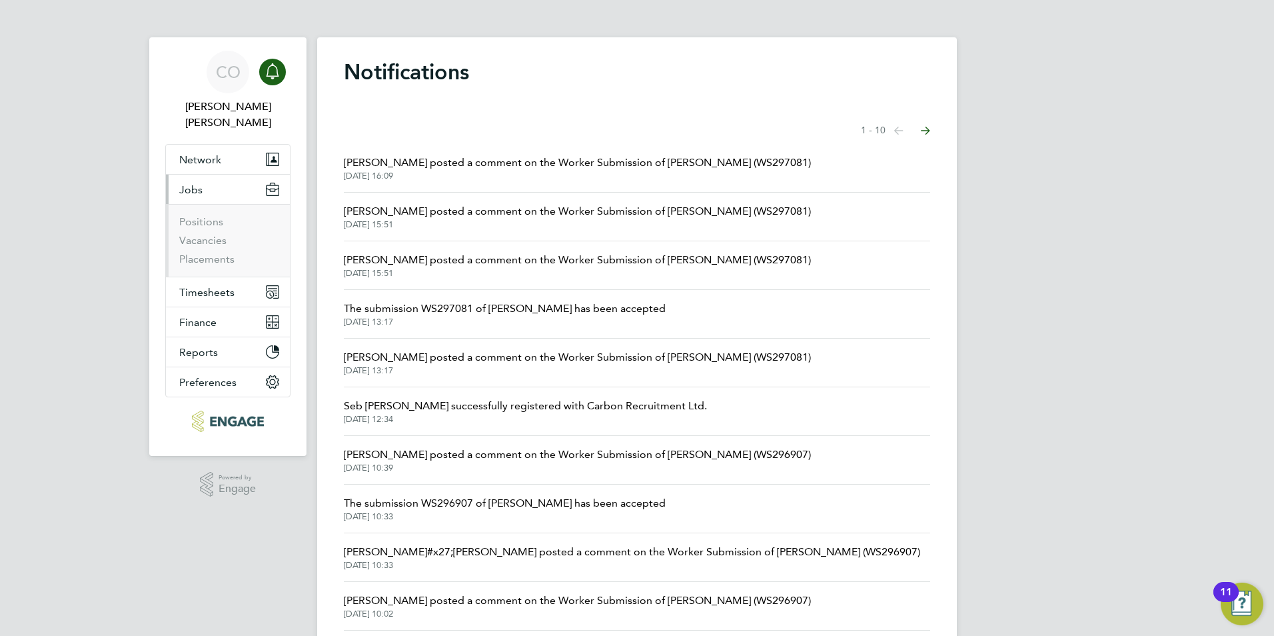
click at [197, 235] on li "Vacancies" at bounding box center [229, 243] width 100 height 19
click at [195, 253] on link "Placements" at bounding box center [206, 259] width 55 height 13
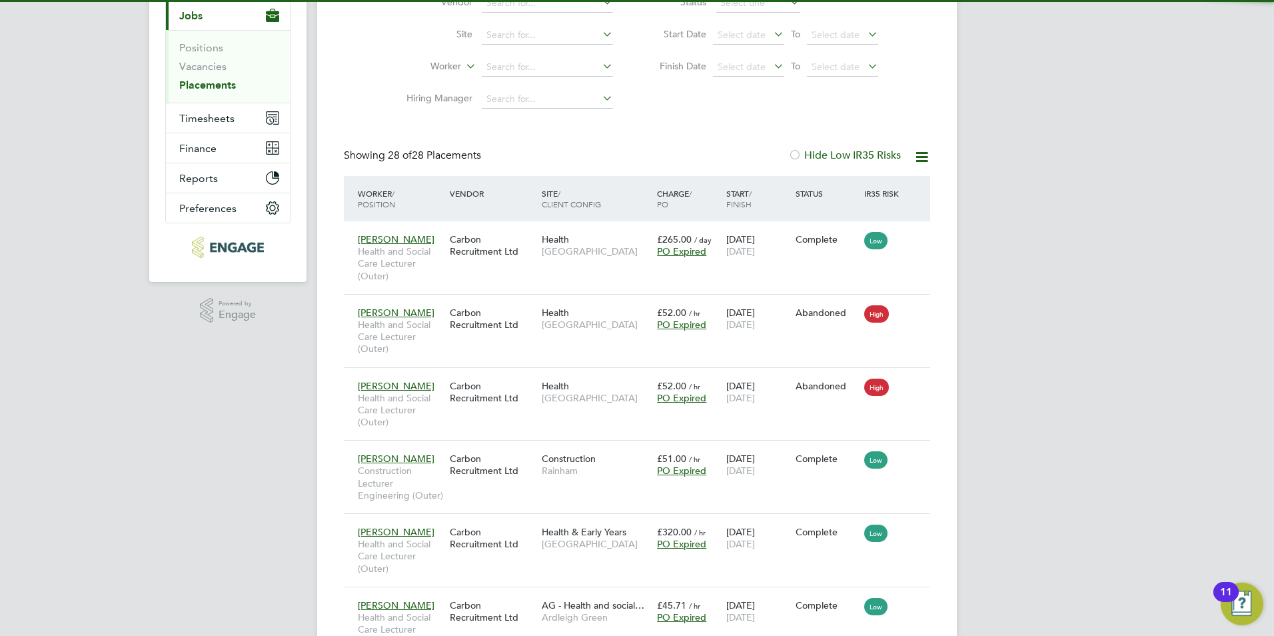
scroll to position [7, 7]
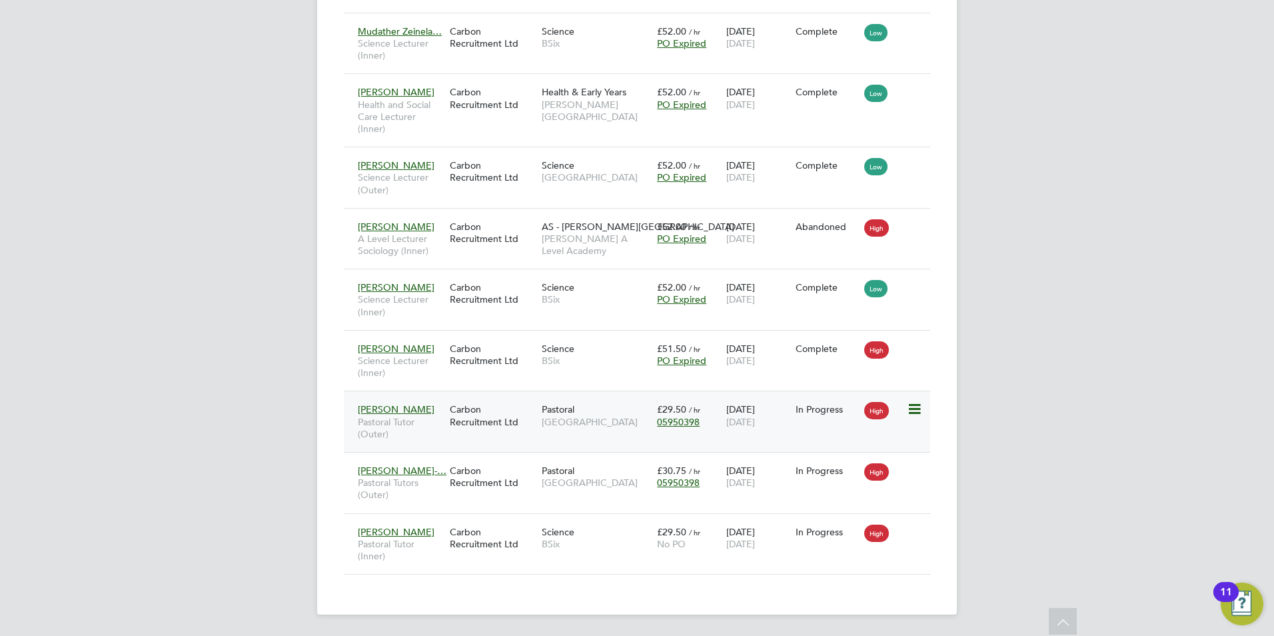
click at [509, 426] on div "Carbon Recruitment Ltd" at bounding box center [492, 414] width 92 height 37
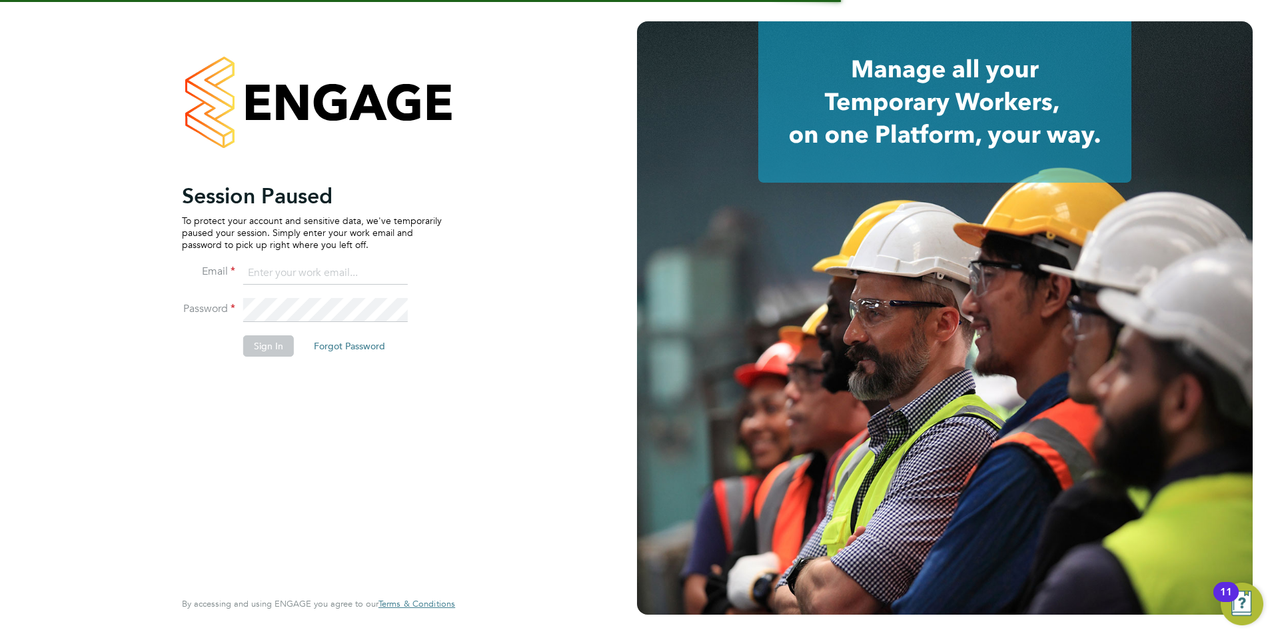
type input "connor@carbonrecruitment.co.uk"
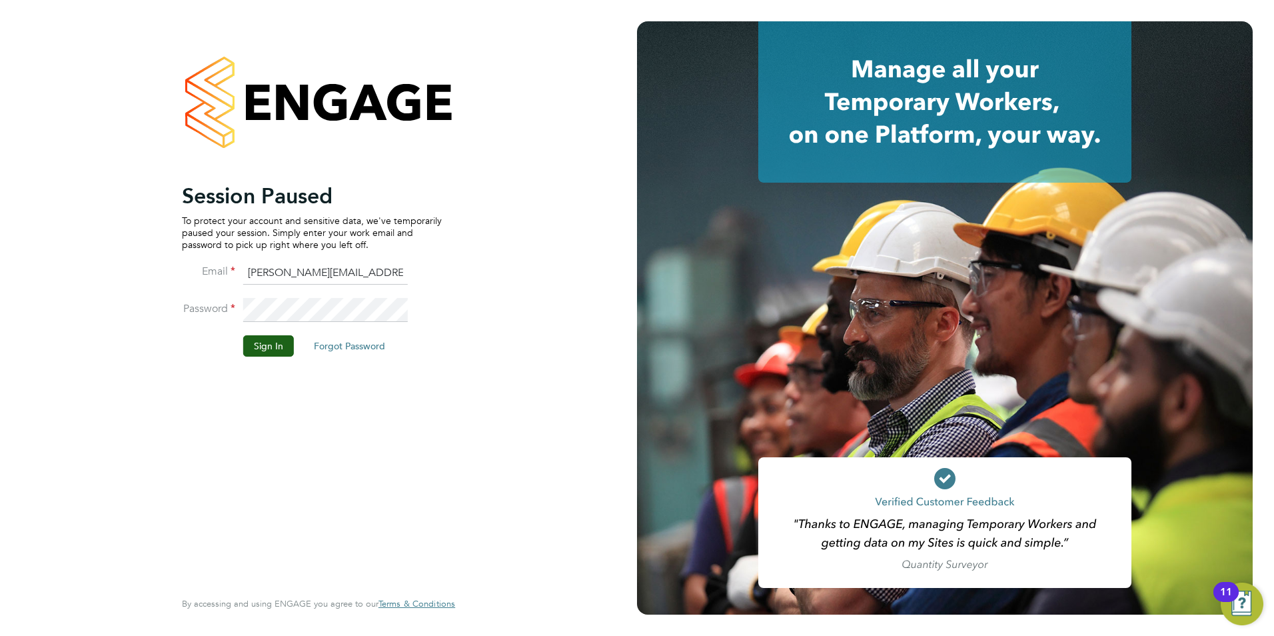
click at [263, 351] on button "Sign In" at bounding box center [268, 345] width 51 height 21
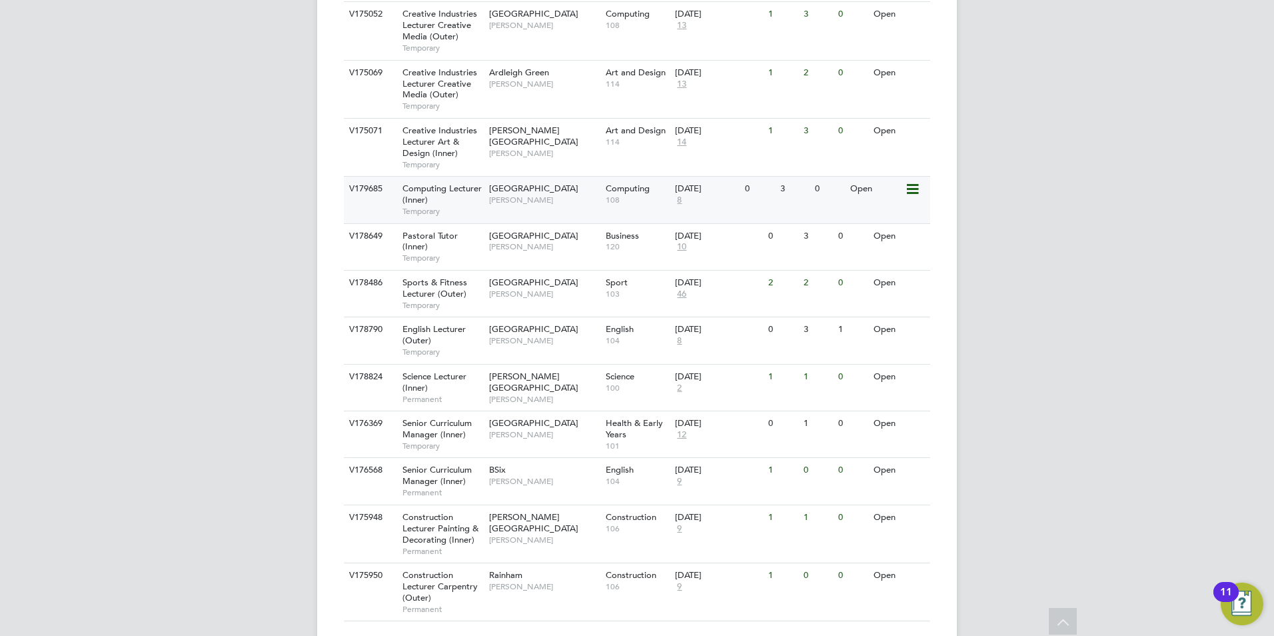
scroll to position [870, 0]
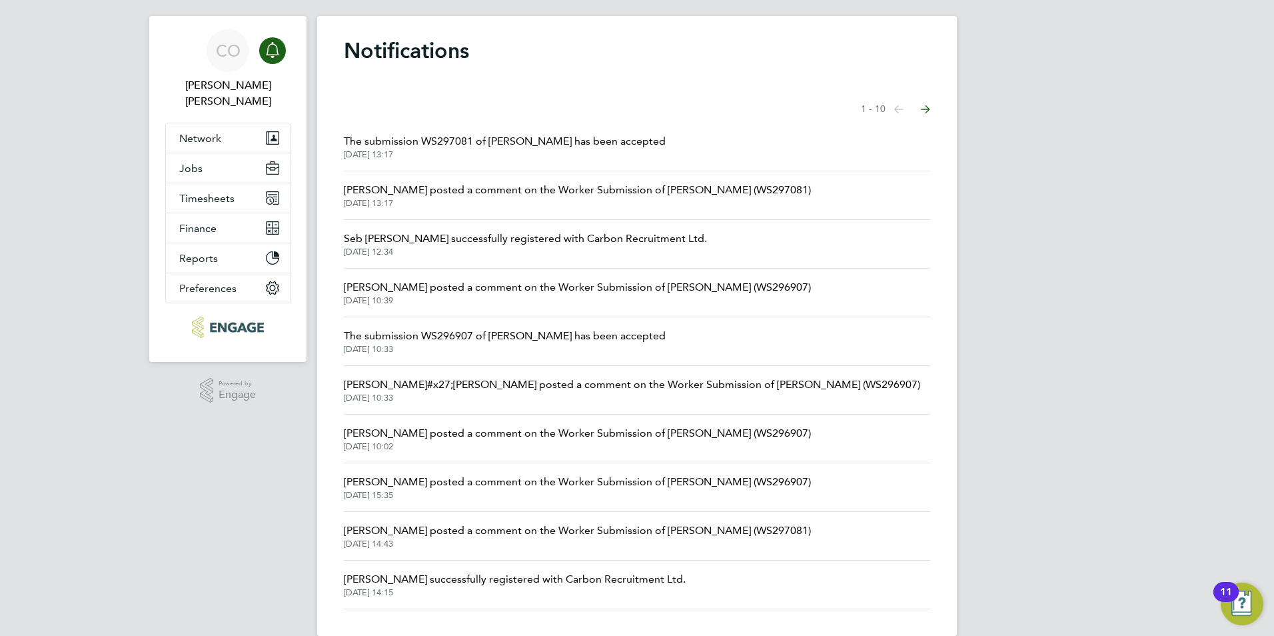
scroll to position [43, 0]
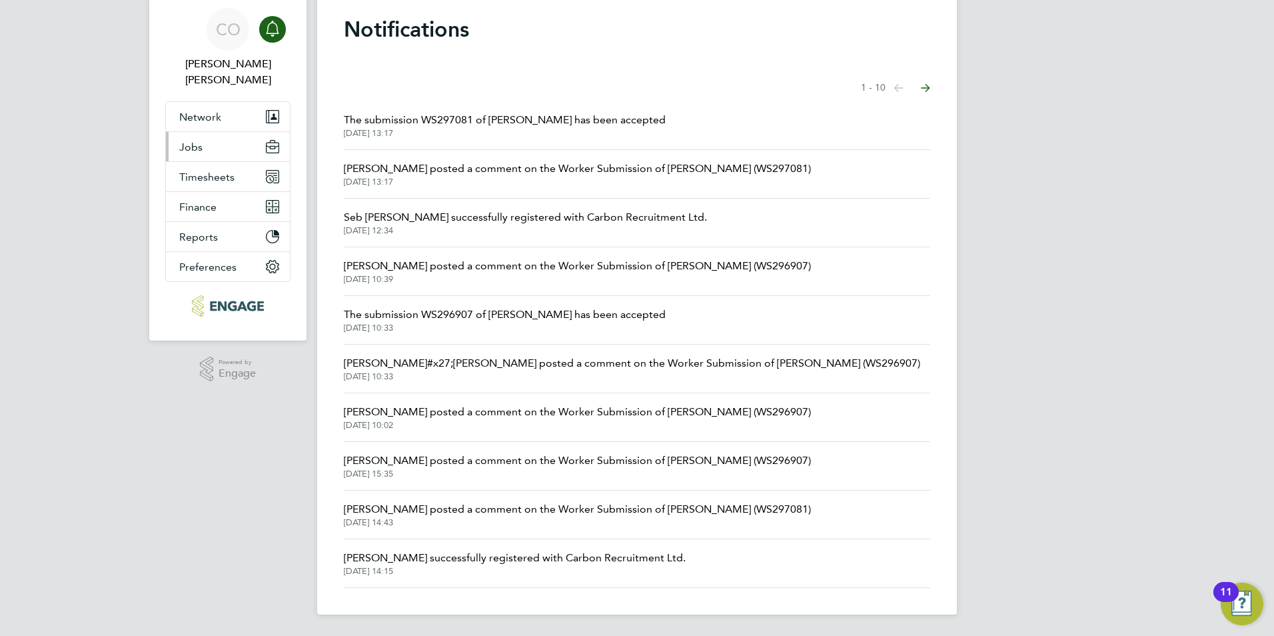
click at [179, 133] on button "Jobs" at bounding box center [228, 146] width 124 height 29
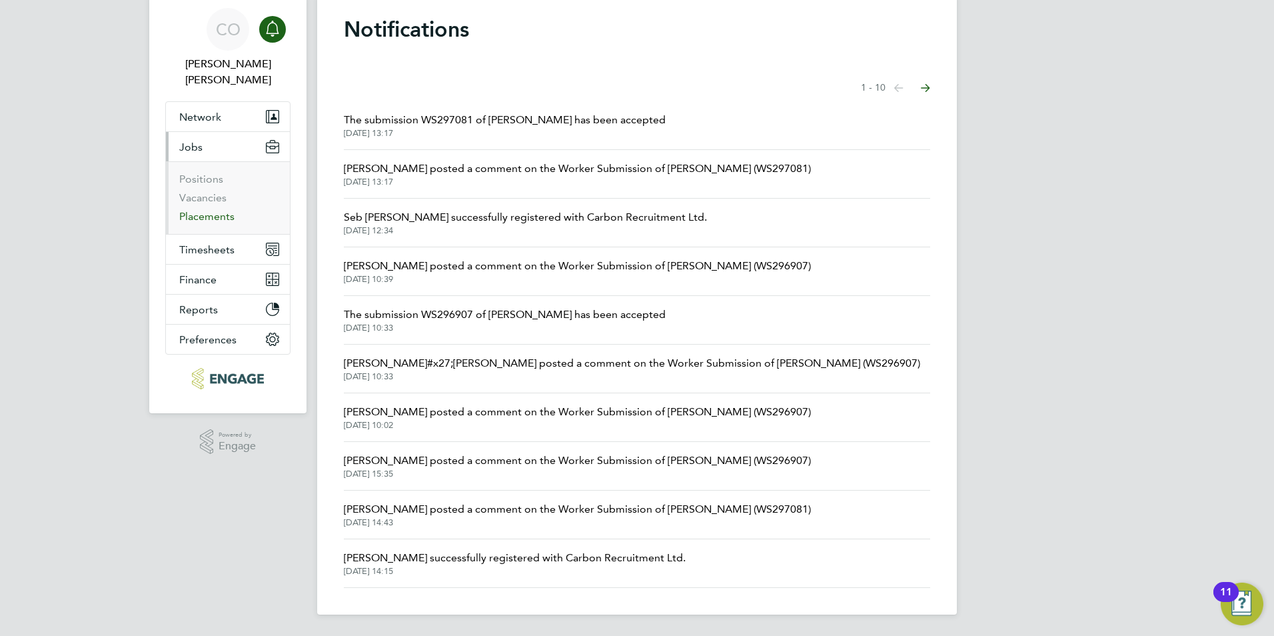
click at [188, 210] on link "Placements" at bounding box center [206, 216] width 55 height 13
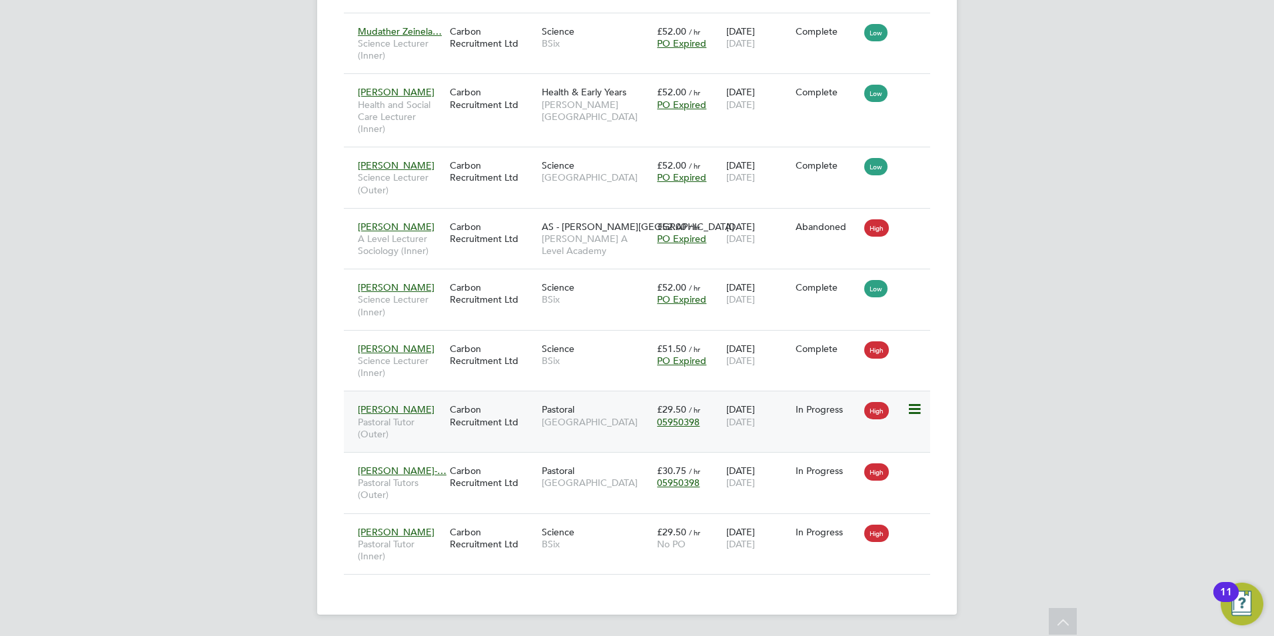
click at [410, 412] on span "[PERSON_NAME]" at bounding box center [396, 409] width 77 height 12
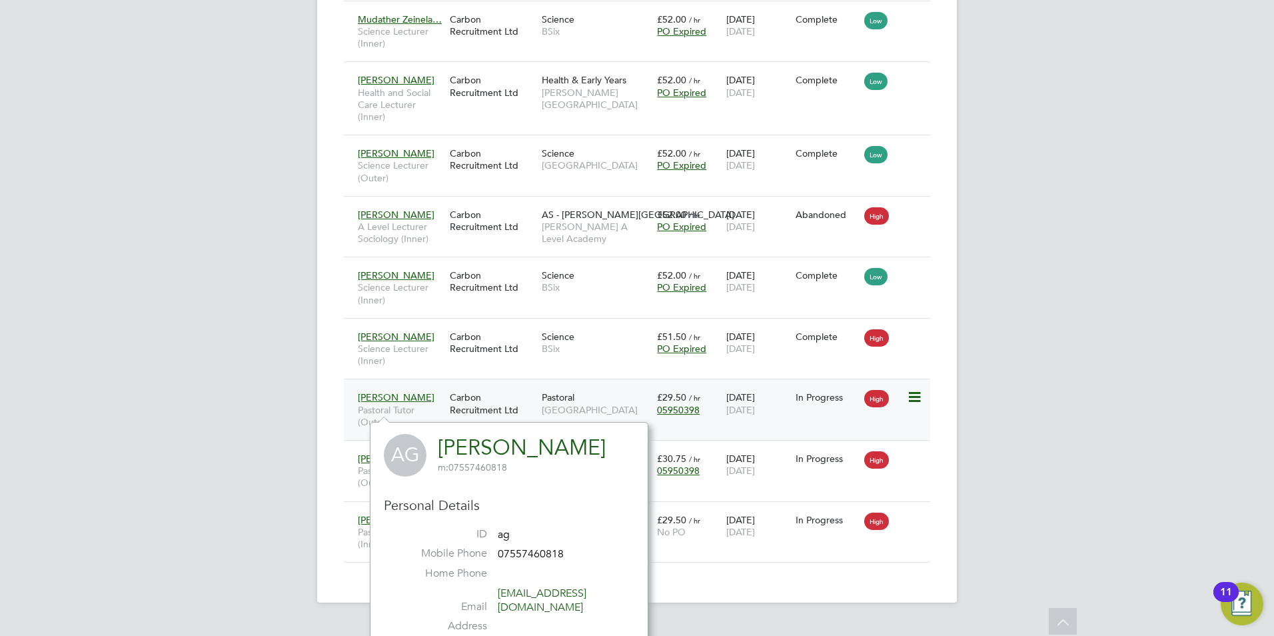
click at [400, 403] on span "[PERSON_NAME]" at bounding box center [396, 397] width 77 height 12
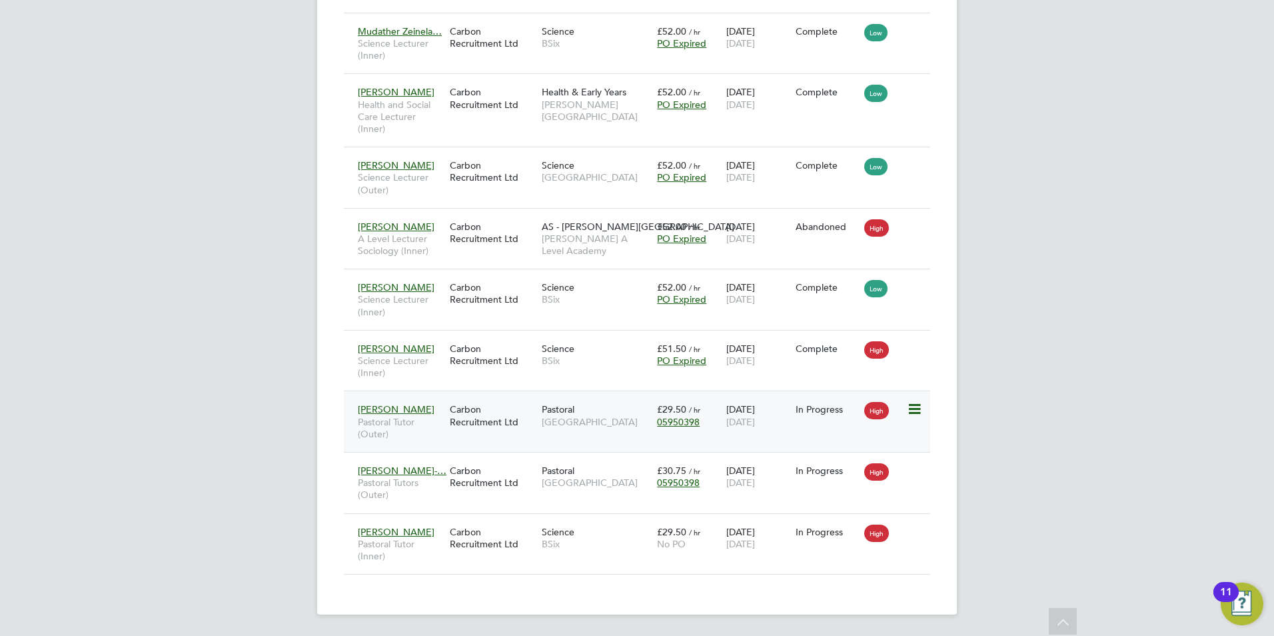
click at [755, 421] on span "[DATE]" at bounding box center [740, 422] width 29 height 12
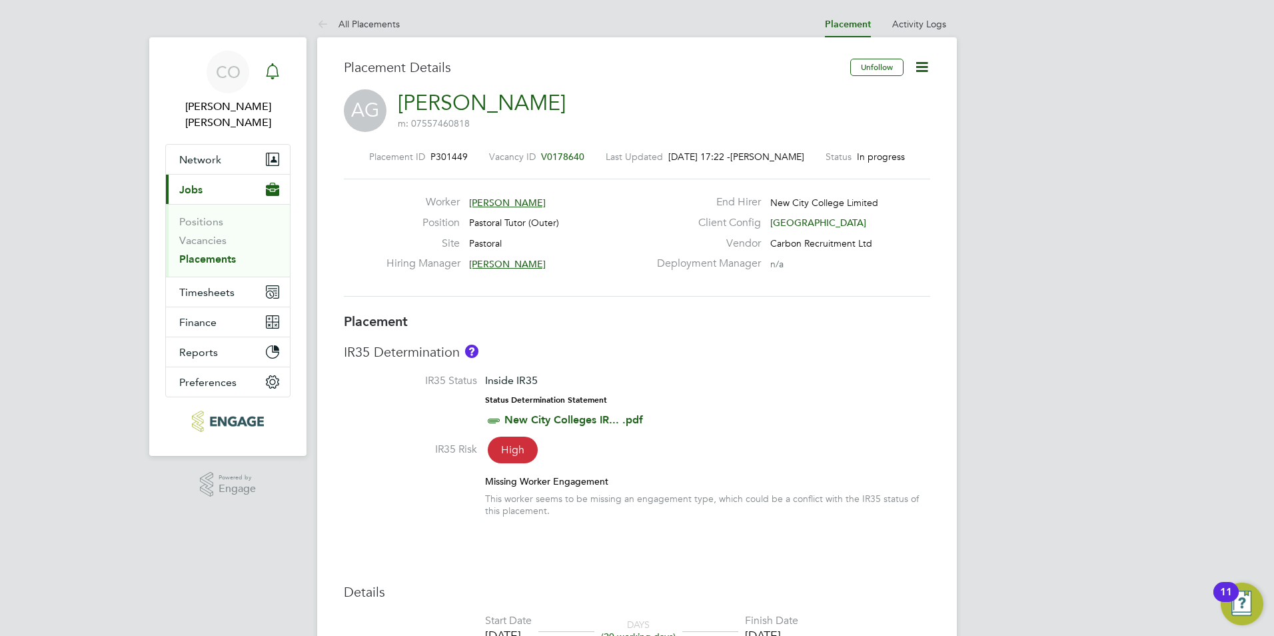
click at [267, 75] on icon "Main navigation" at bounding box center [273, 71] width 16 height 16
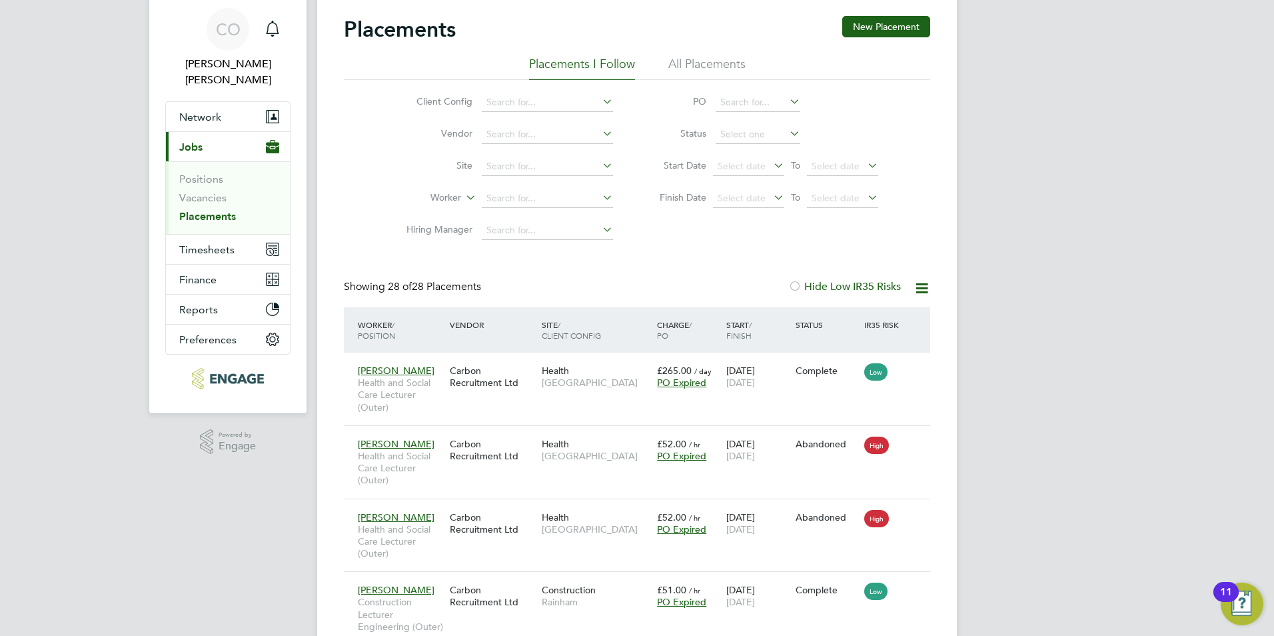
scroll to position [67, 0]
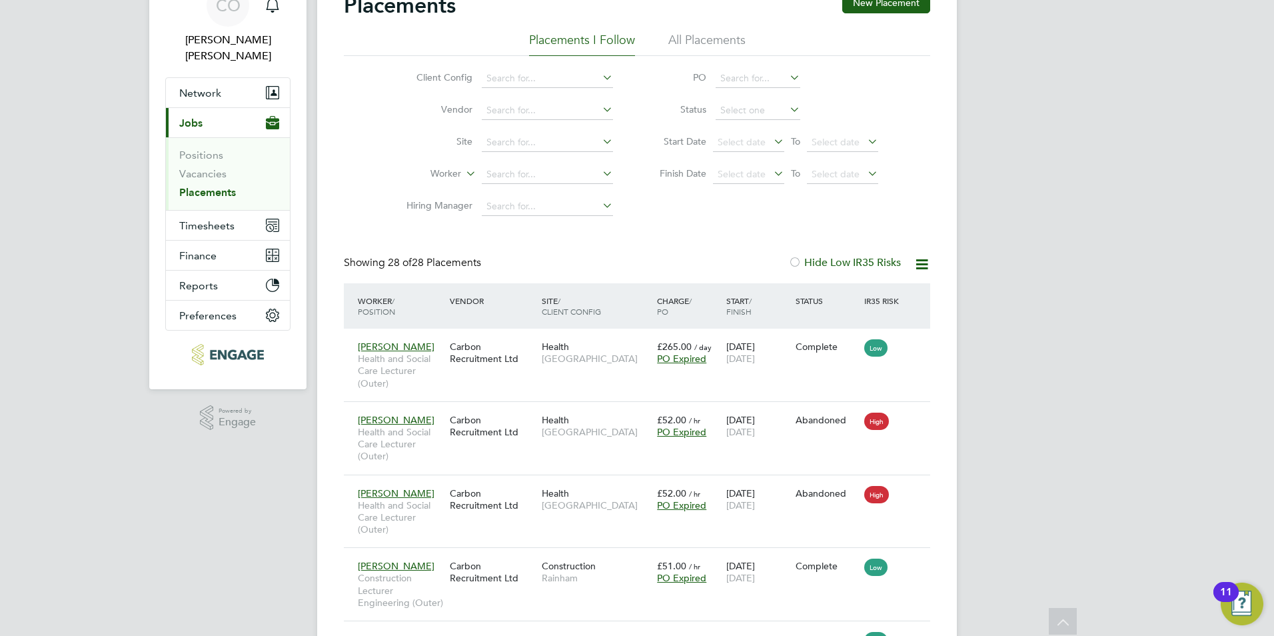
click at [202, 186] on link "Placements" at bounding box center [207, 192] width 57 height 13
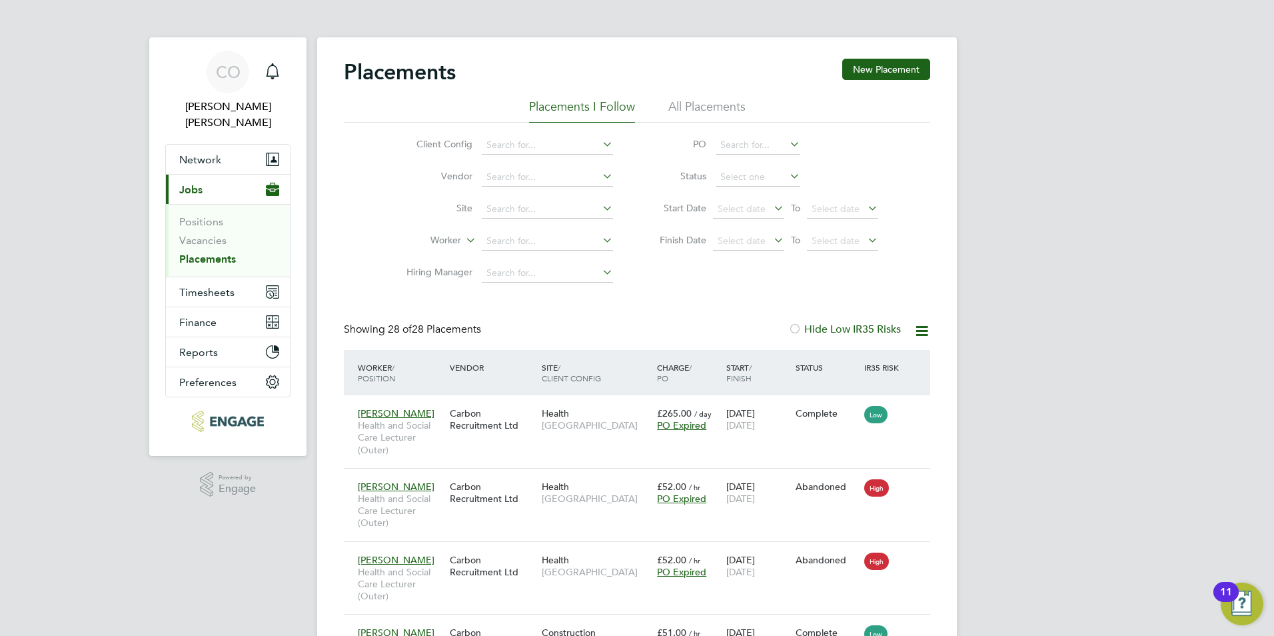
click at [195, 253] on link "Placements" at bounding box center [207, 259] width 57 height 13
click at [274, 79] on icon "Main navigation" at bounding box center [273, 71] width 16 height 16
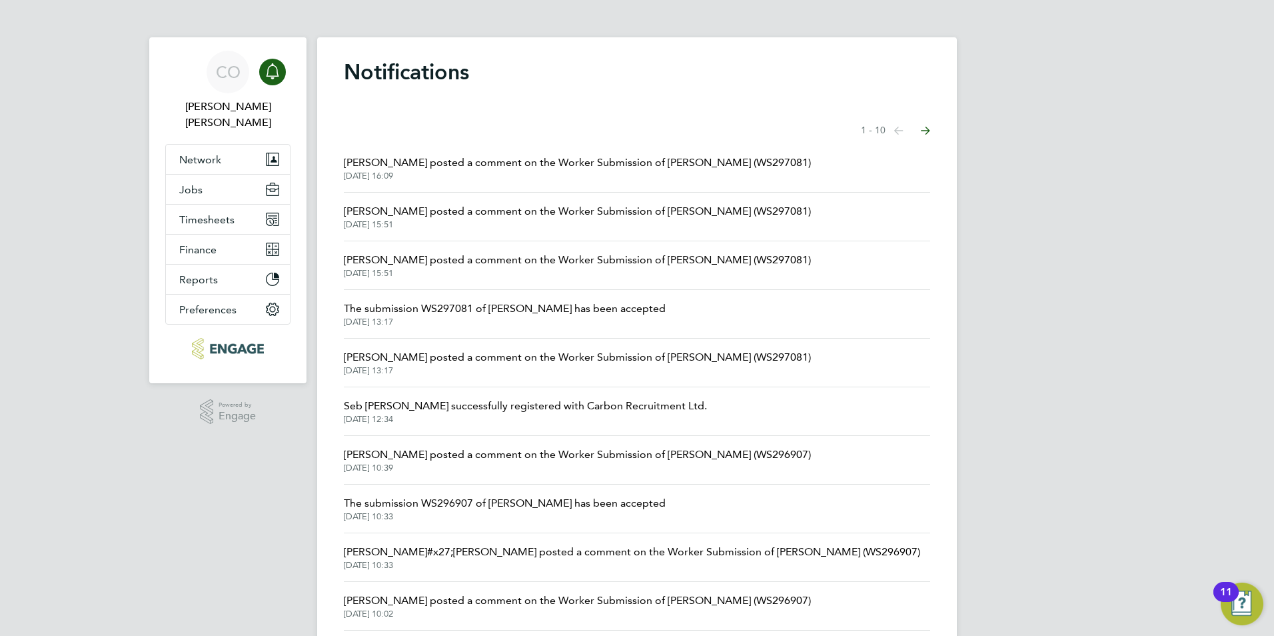
click at [700, 155] on span "[PERSON_NAME] posted a comment on the Worker Submission of [PERSON_NAME] (WS297…" at bounding box center [577, 163] width 467 height 16
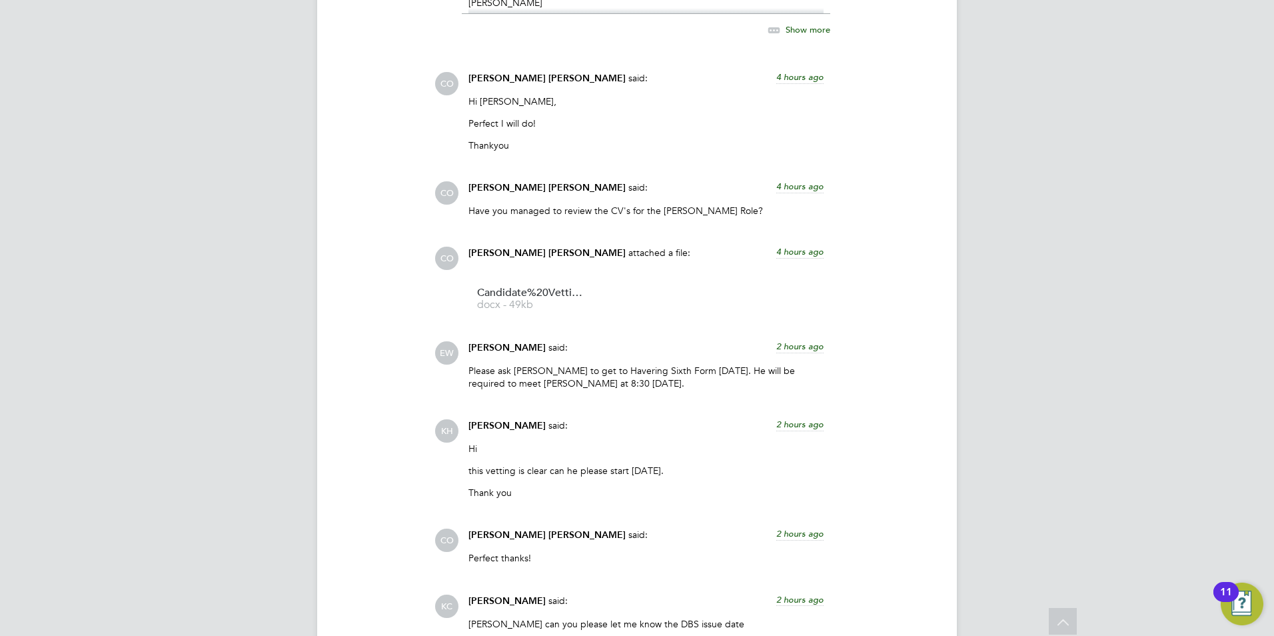
scroll to position [2332, 0]
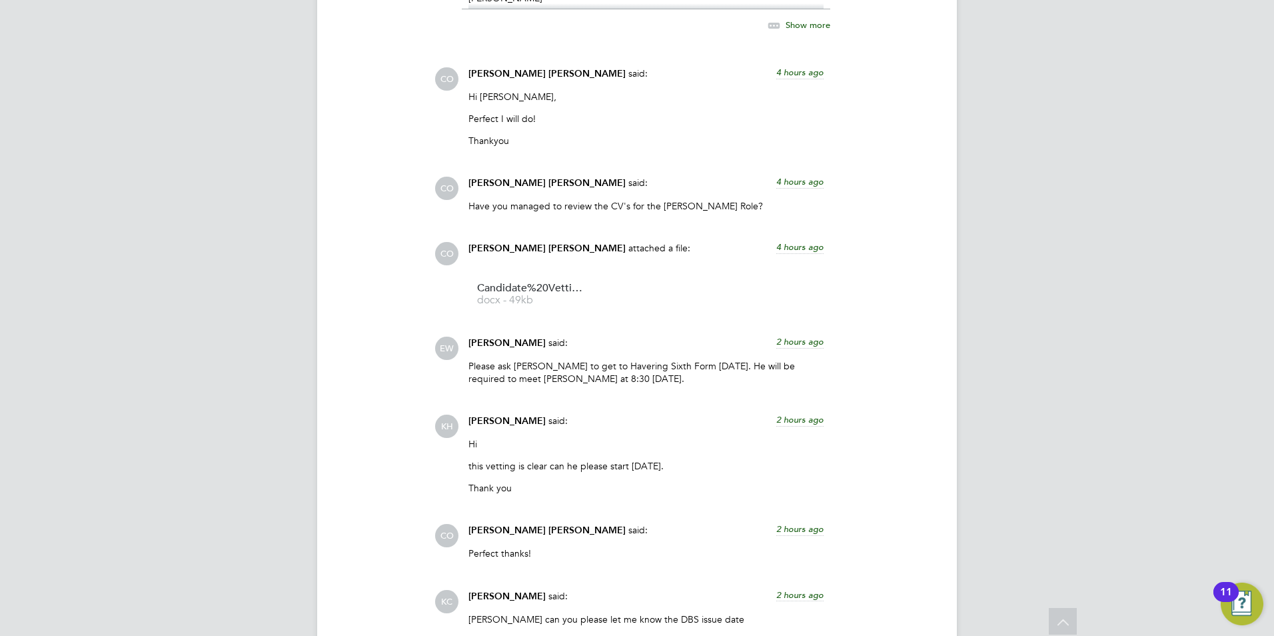
drag, startPoint x: 966, startPoint y: 558, endPoint x: 1100, endPoint y: 248, distance: 337.6
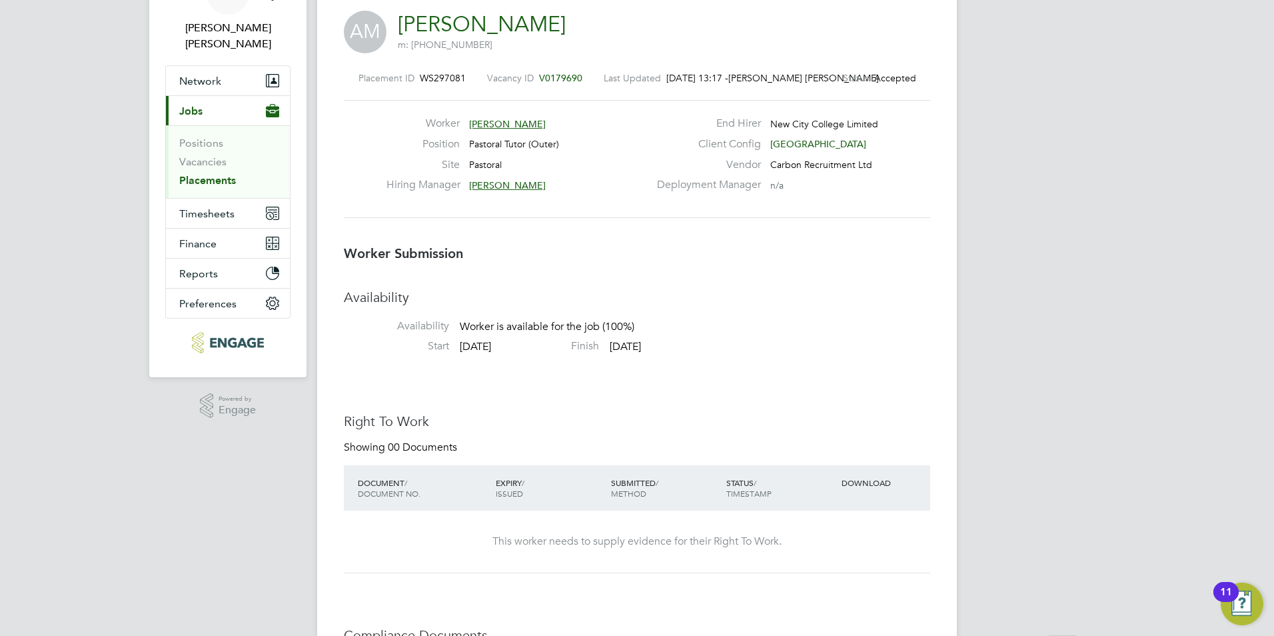
scroll to position [267, 0]
